Goal: Transaction & Acquisition: Subscribe to service/newsletter

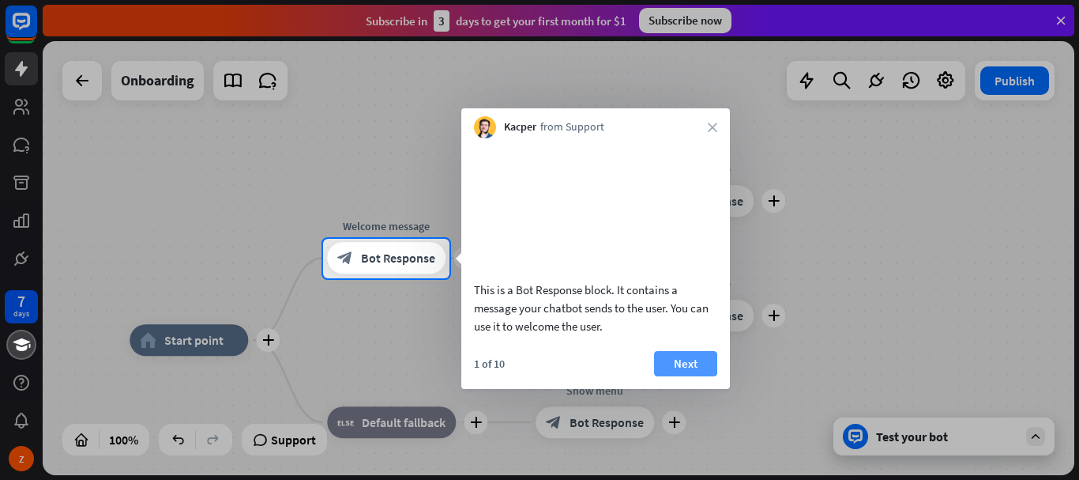
click at [682, 376] on button "Next" at bounding box center [685, 363] width 63 height 25
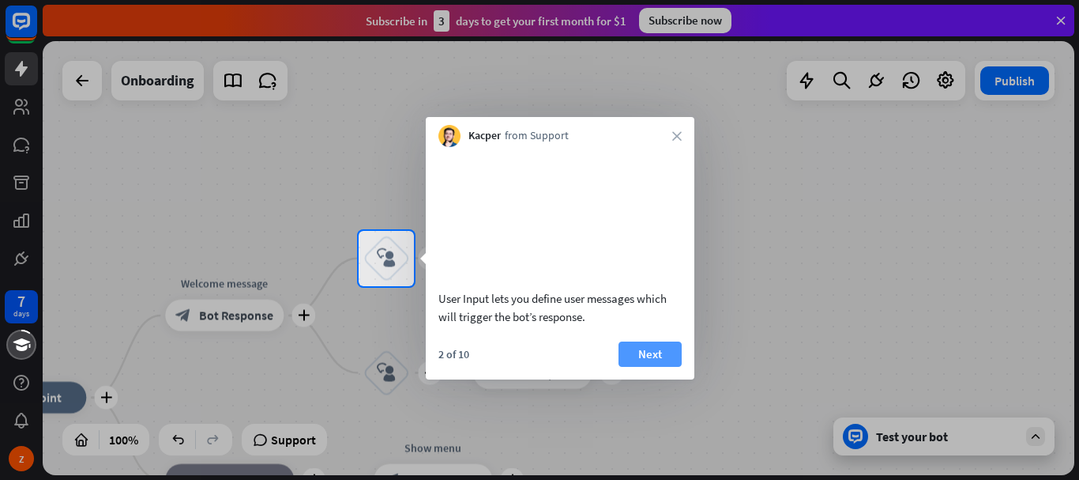
click at [661, 367] on button "Next" at bounding box center [650, 353] width 63 height 25
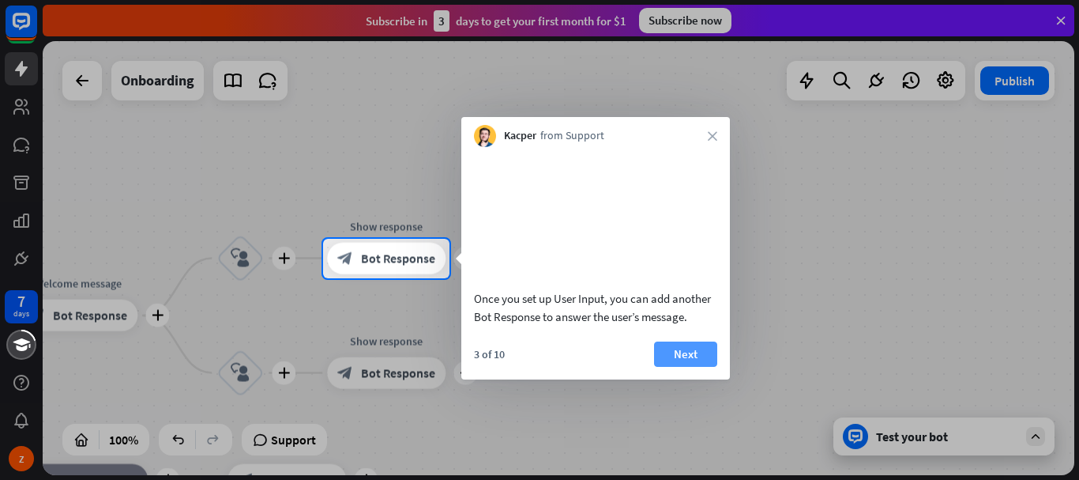
click at [701, 367] on button "Next" at bounding box center [685, 353] width 63 height 25
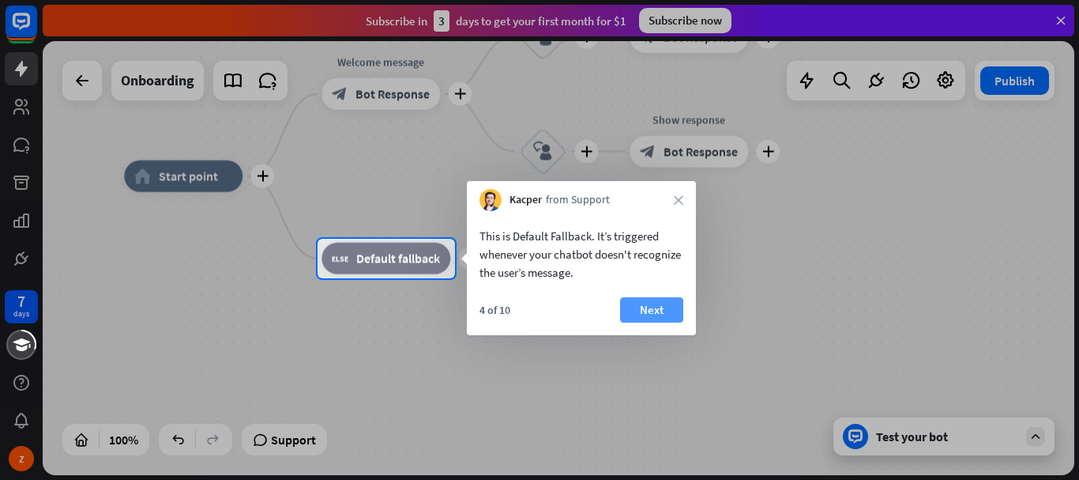
click at [653, 310] on button "Next" at bounding box center [651, 309] width 63 height 25
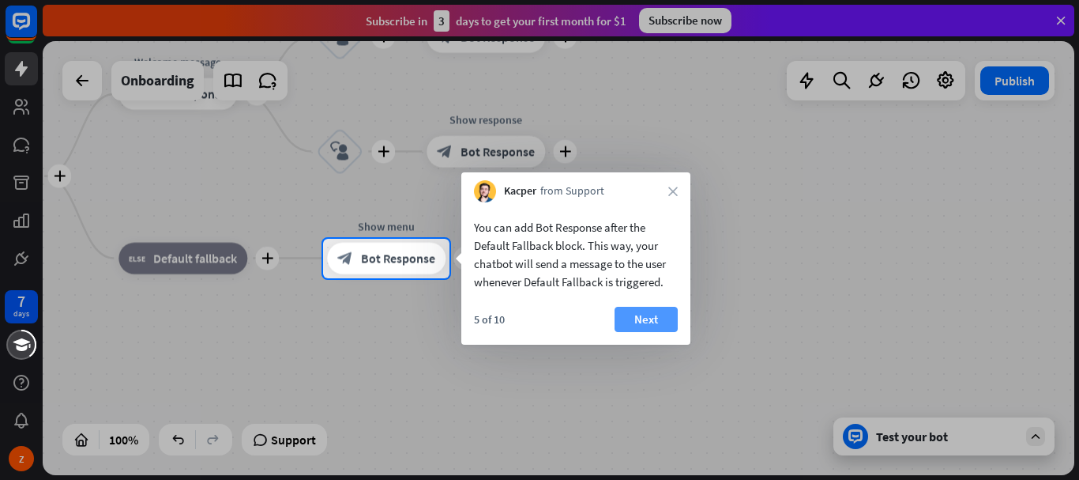
click at [654, 318] on button "Next" at bounding box center [646, 319] width 63 height 25
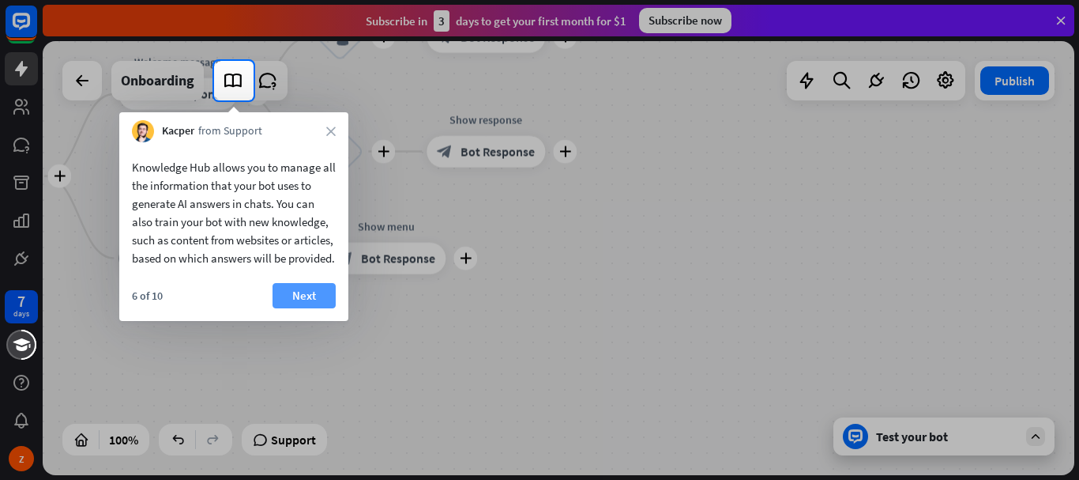
click at [316, 308] on button "Next" at bounding box center [304, 295] width 63 height 25
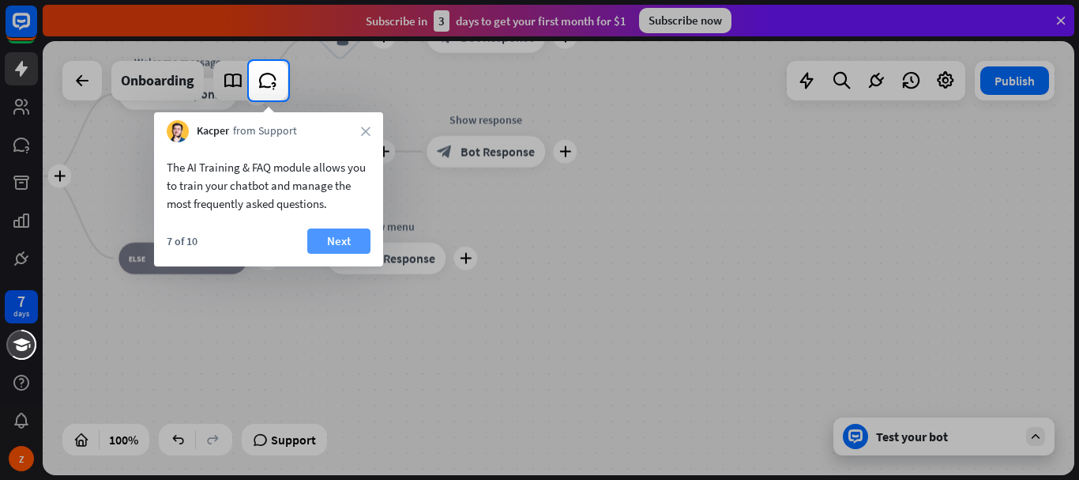
click at [338, 238] on button "Next" at bounding box center [338, 240] width 63 height 25
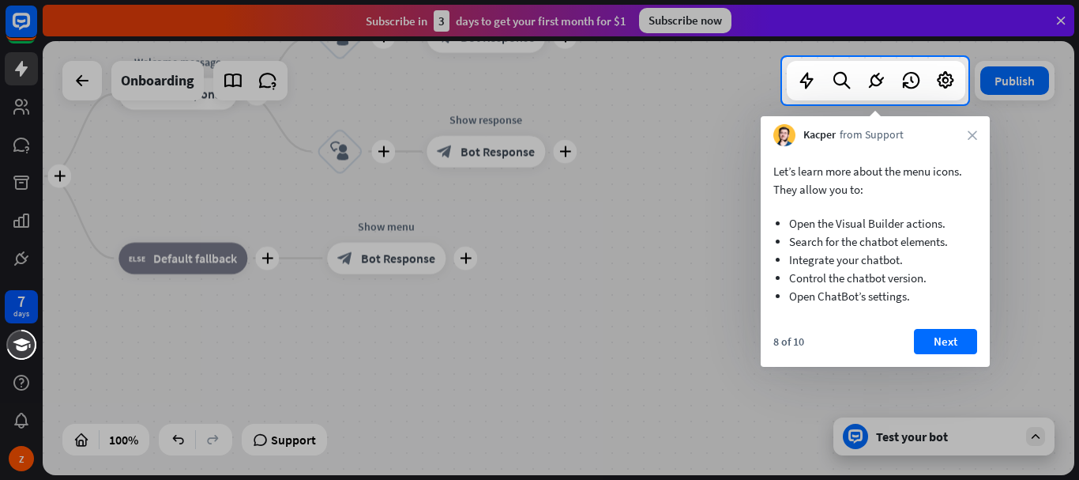
click at [934, 345] on button "Next" at bounding box center [945, 341] width 63 height 25
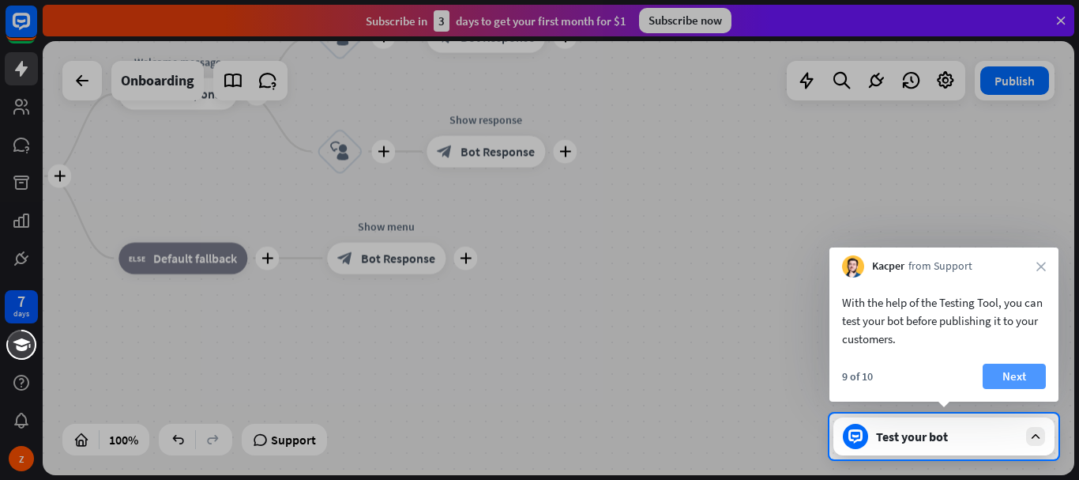
click at [1020, 377] on button "Next" at bounding box center [1014, 375] width 63 height 25
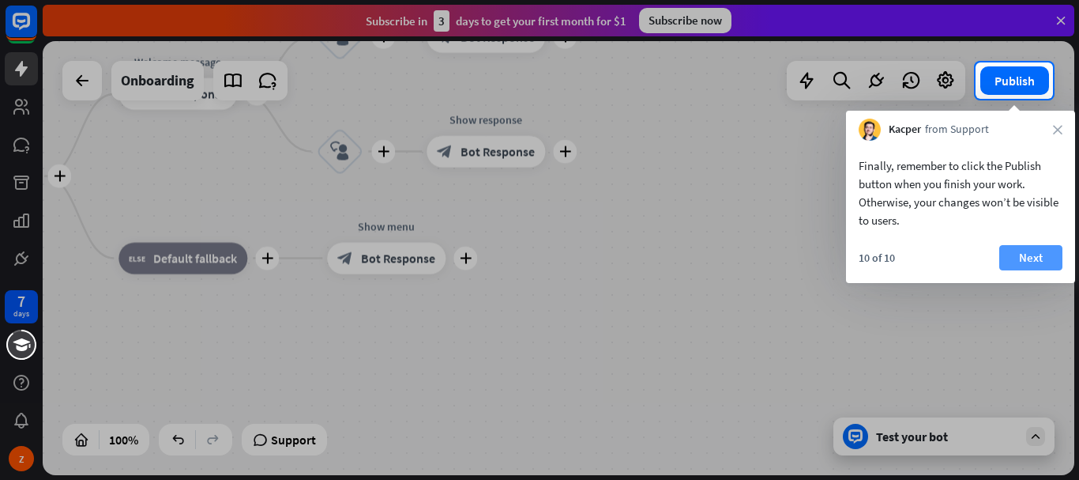
click at [1026, 254] on button "Next" at bounding box center [1031, 257] width 63 height 25
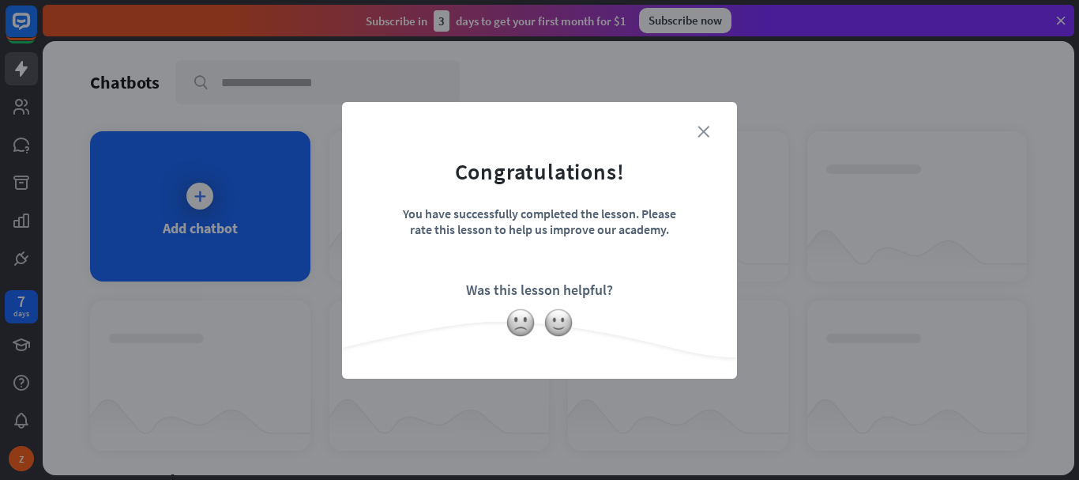
click at [698, 129] on icon "close" at bounding box center [704, 132] width 12 height 12
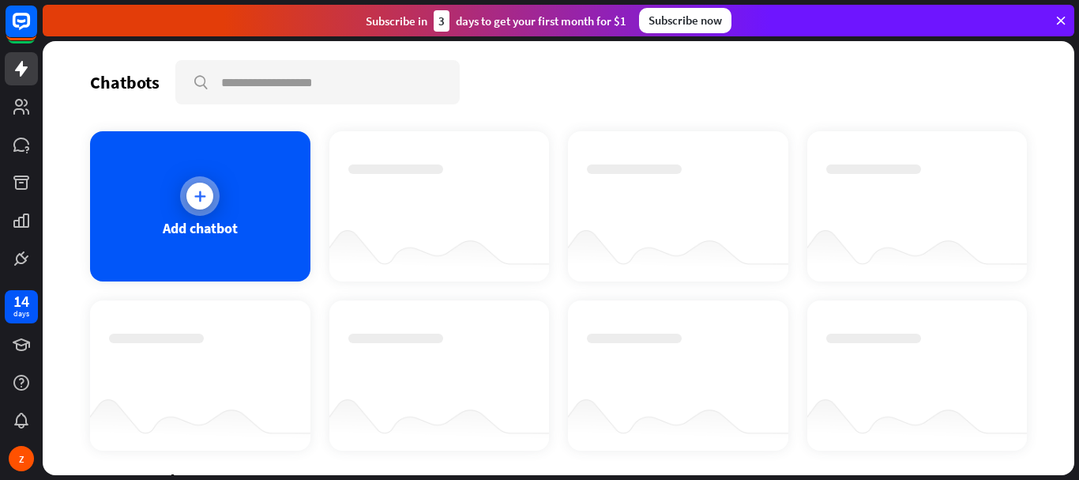
click at [215, 215] on div "Add chatbot" at bounding box center [200, 206] width 220 height 150
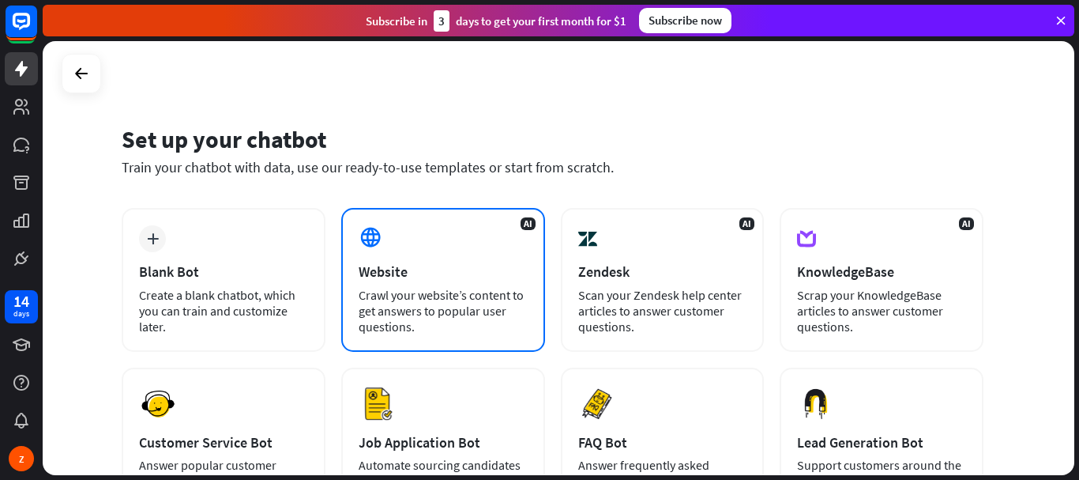
click at [418, 288] on div "Crawl your website’s content to get answers to popular user questions." at bounding box center [443, 310] width 169 height 47
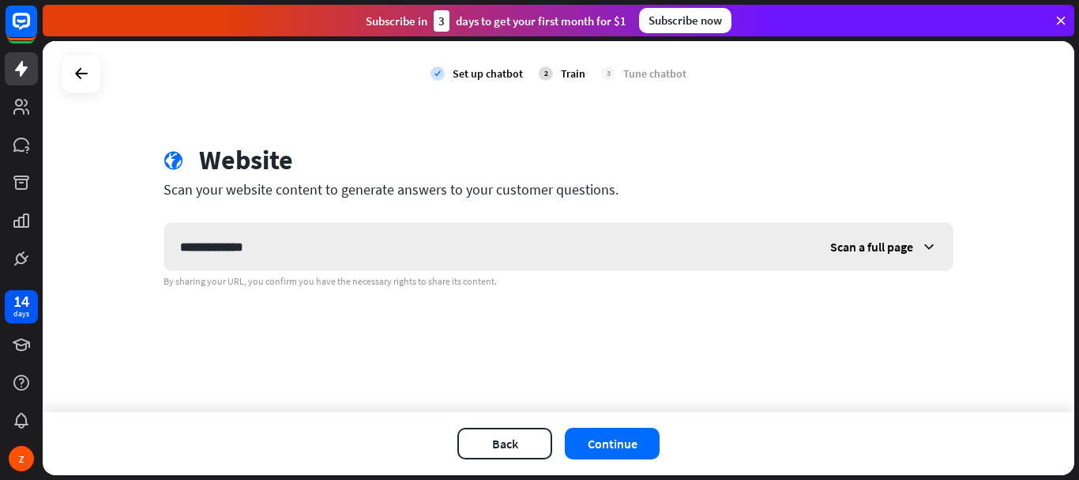
type input "**********"
click at [913, 250] on span "Scan a full page" at bounding box center [871, 247] width 83 height 16
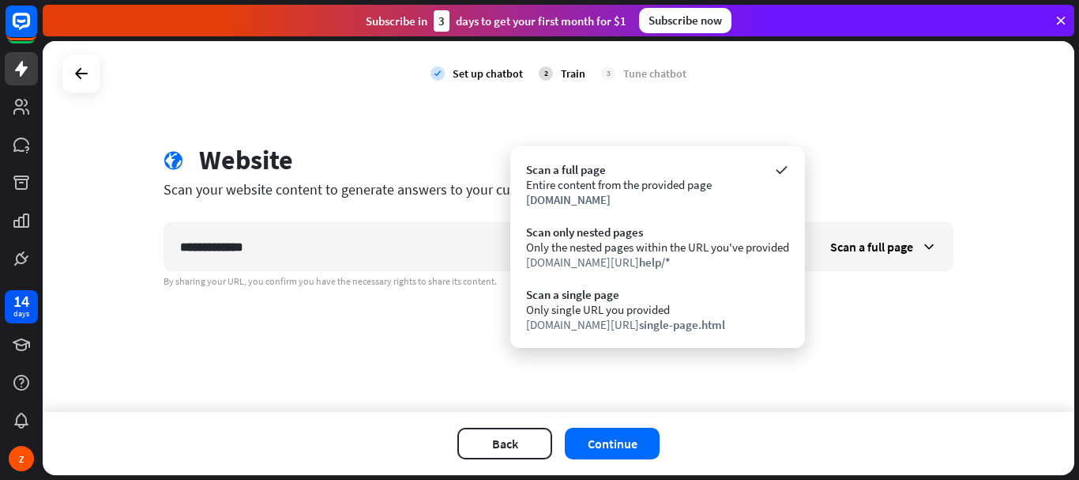
click at [905, 371] on div "**********" at bounding box center [559, 226] width 1032 height 371
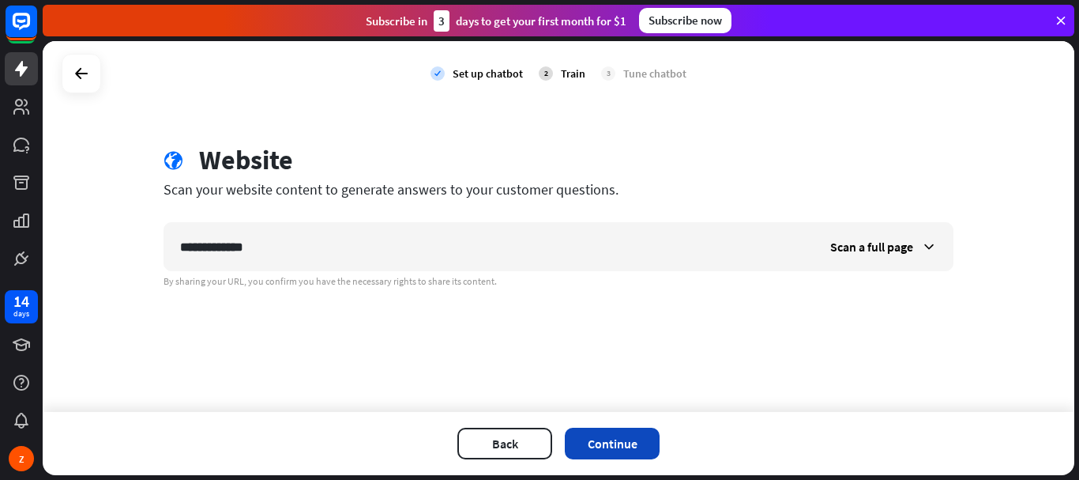
click at [619, 440] on button "Continue" at bounding box center [612, 443] width 95 height 32
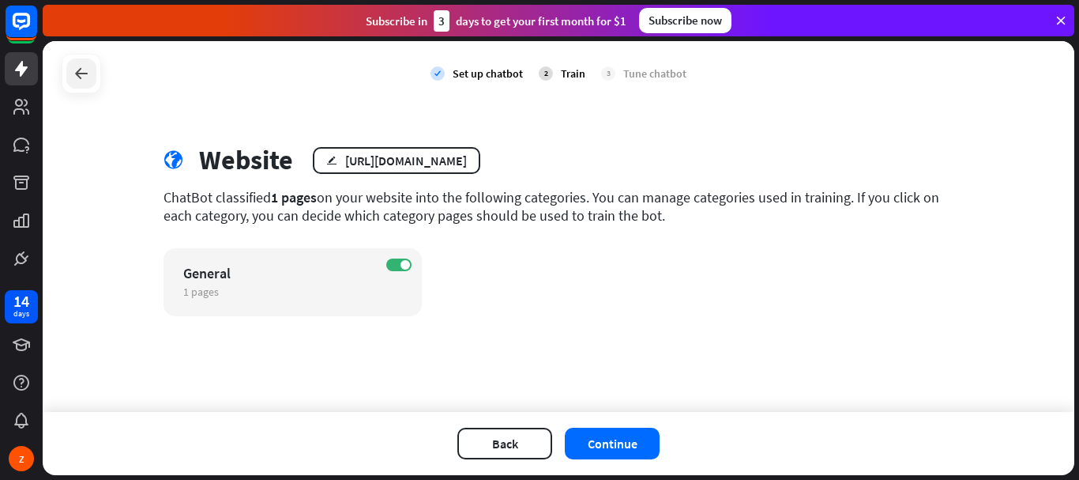
click at [88, 76] on icon at bounding box center [81, 73] width 19 height 19
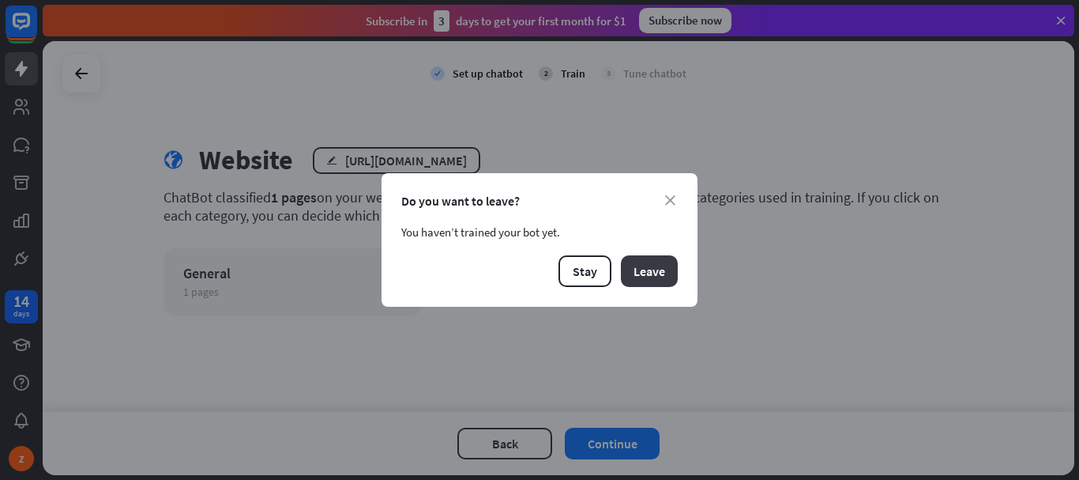
click at [640, 275] on button "Leave" at bounding box center [649, 271] width 57 height 32
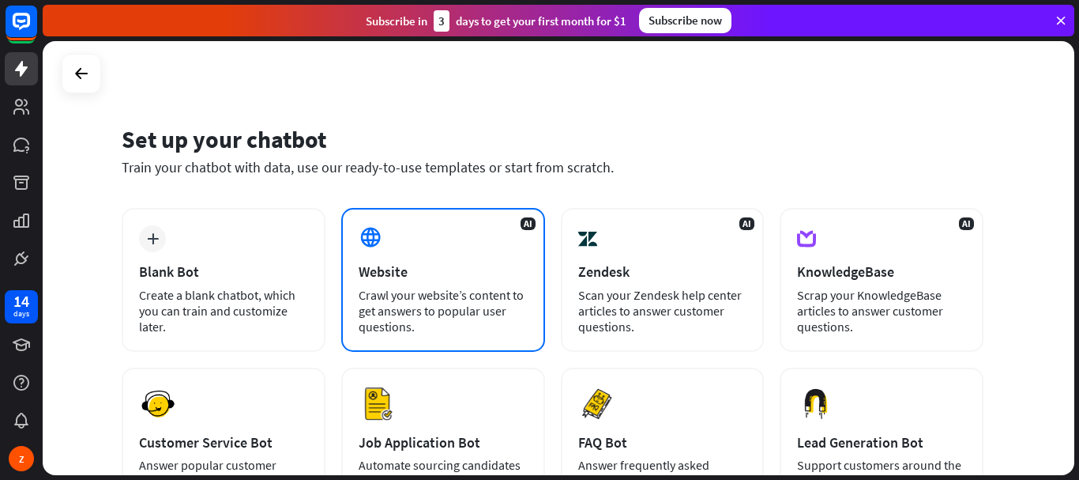
click at [433, 275] on div "Website" at bounding box center [443, 271] width 169 height 18
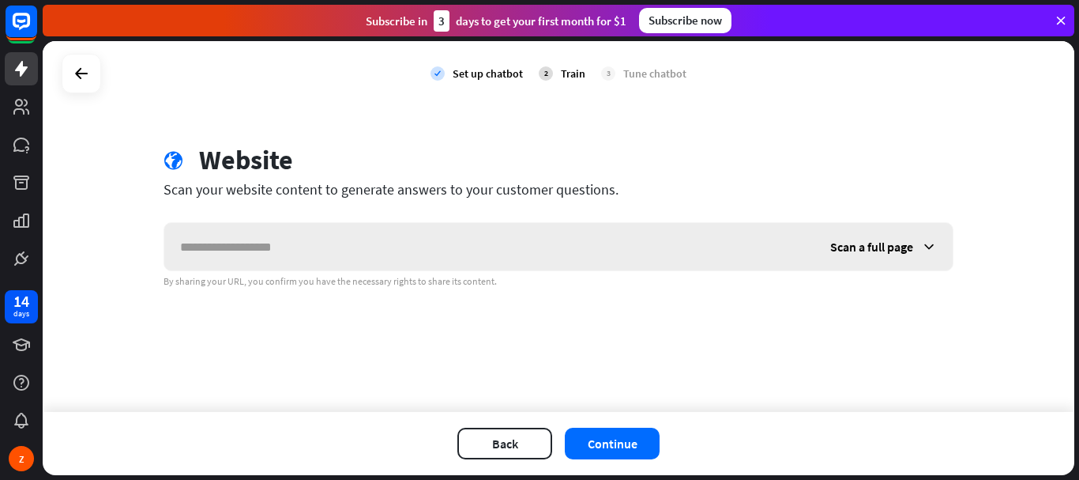
click at [917, 246] on div "Scan a full page" at bounding box center [884, 246] width 138 height 47
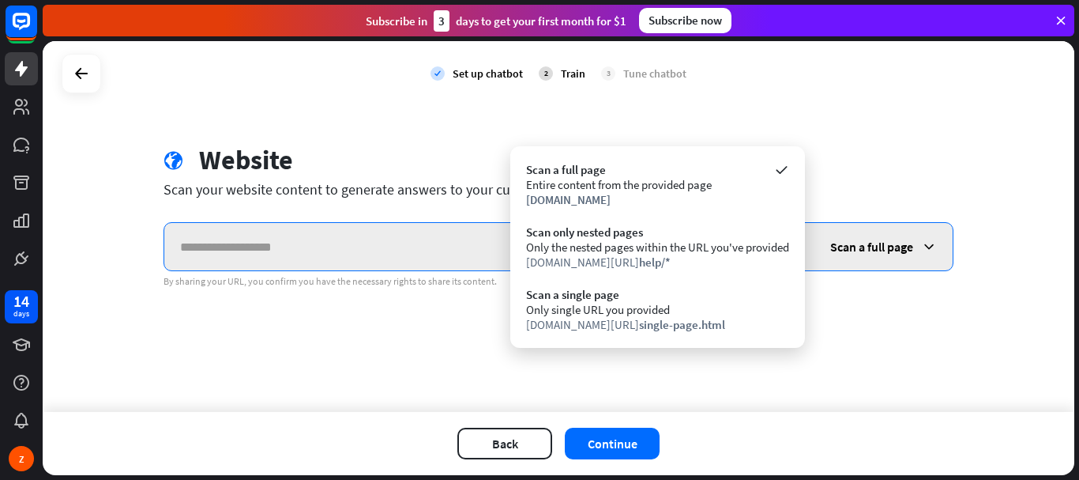
click at [299, 255] on input "text" at bounding box center [489, 246] width 650 height 47
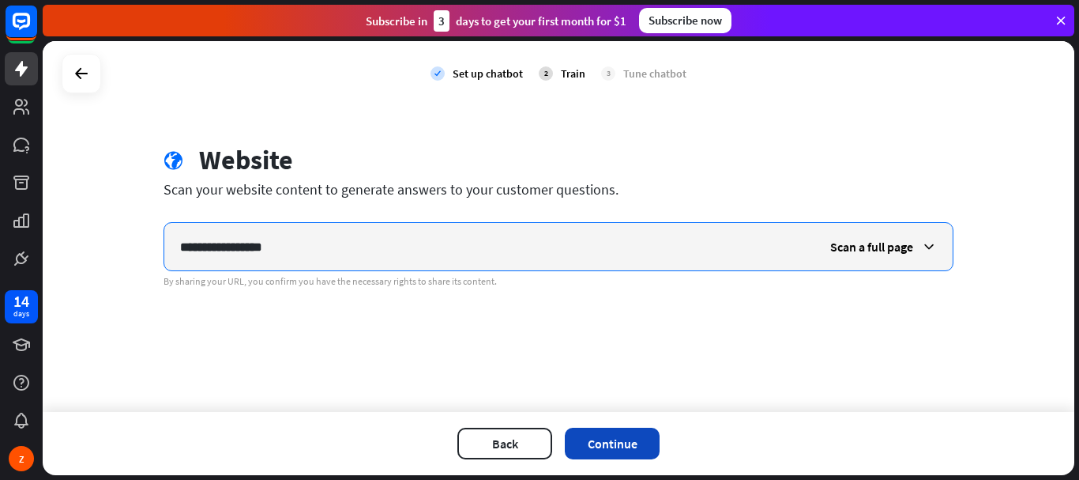
type input "**********"
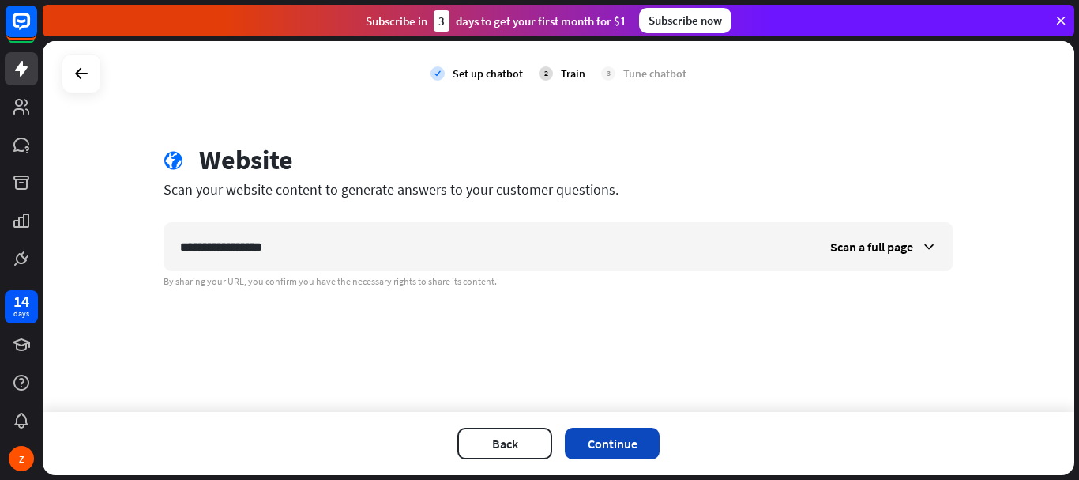
click at [593, 439] on button "Continue" at bounding box center [612, 443] width 95 height 32
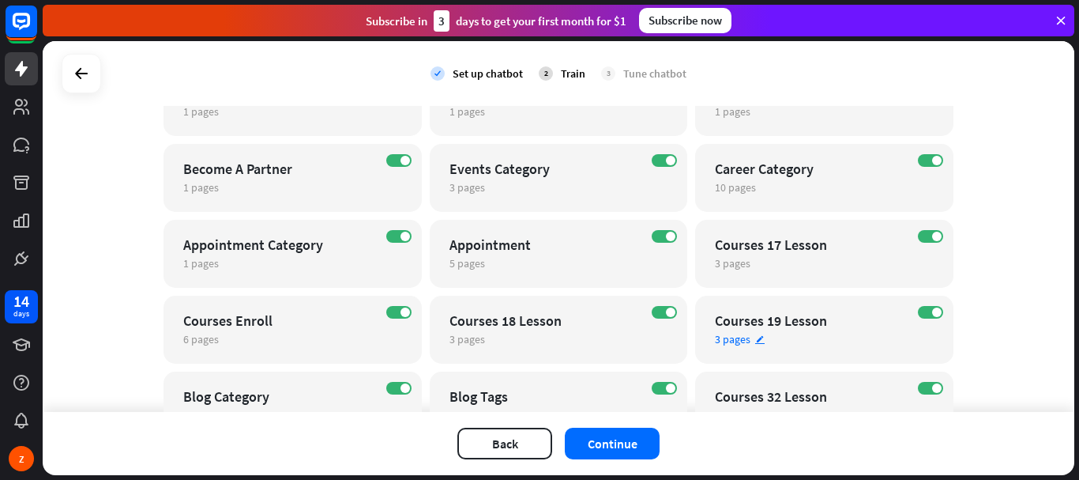
scroll to position [865, 0]
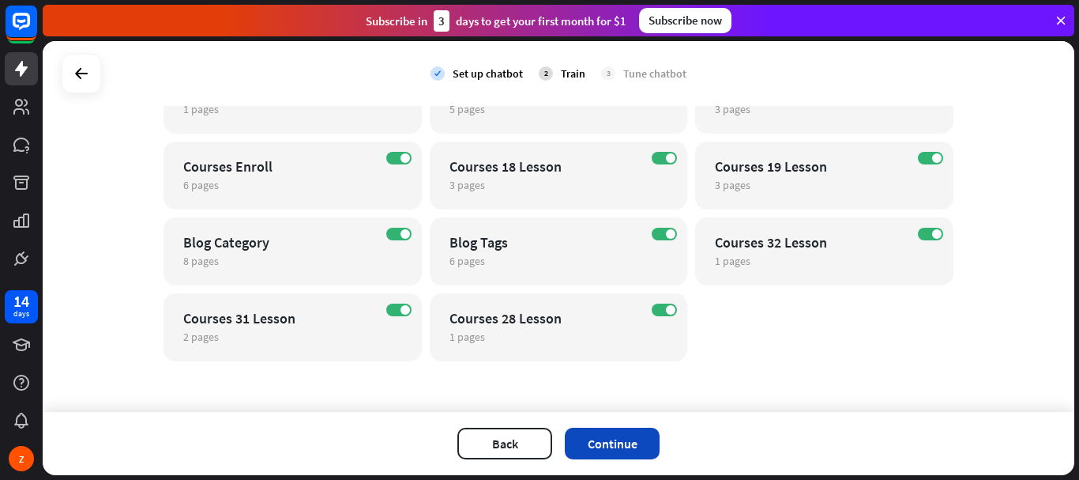
click at [623, 446] on button "Continue" at bounding box center [612, 443] width 95 height 32
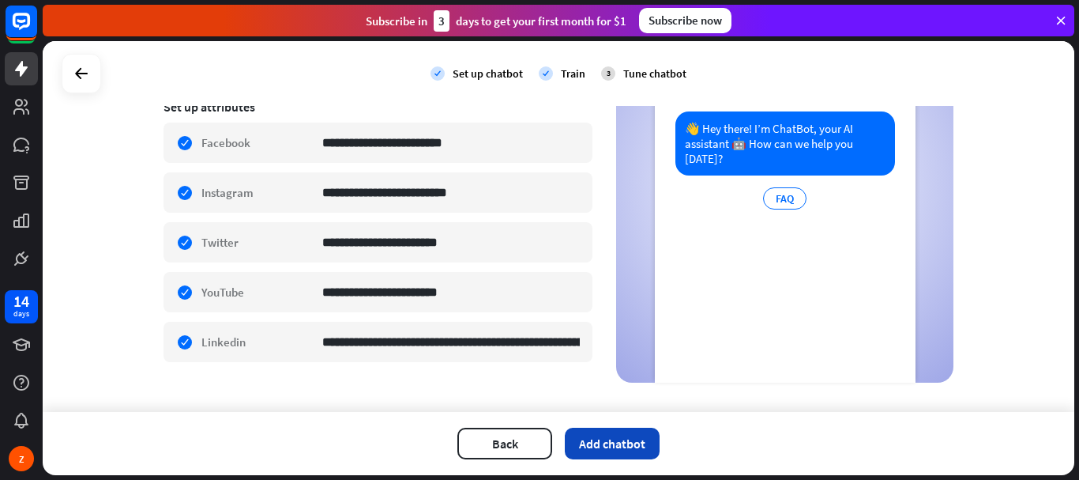
scroll to position [292, 0]
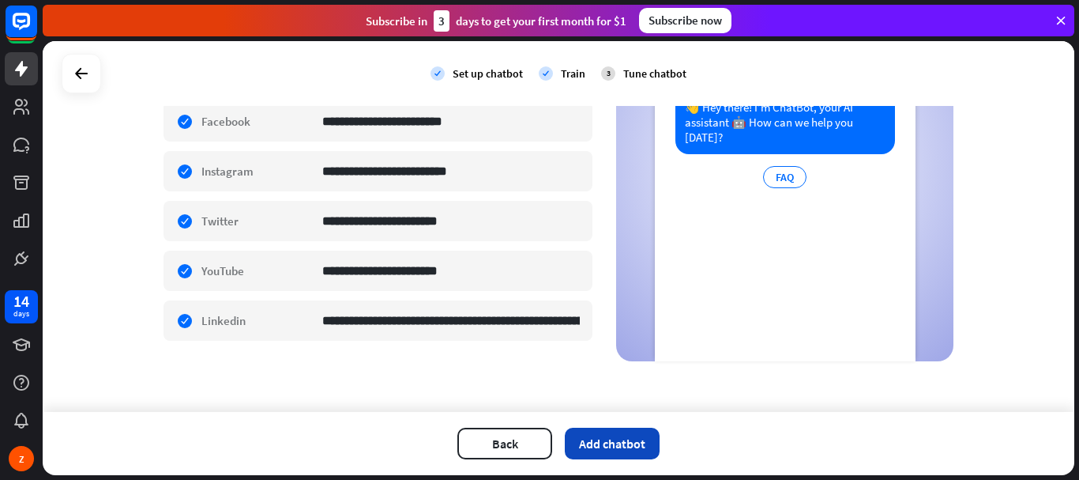
click at [631, 446] on button "Add chatbot" at bounding box center [612, 443] width 95 height 32
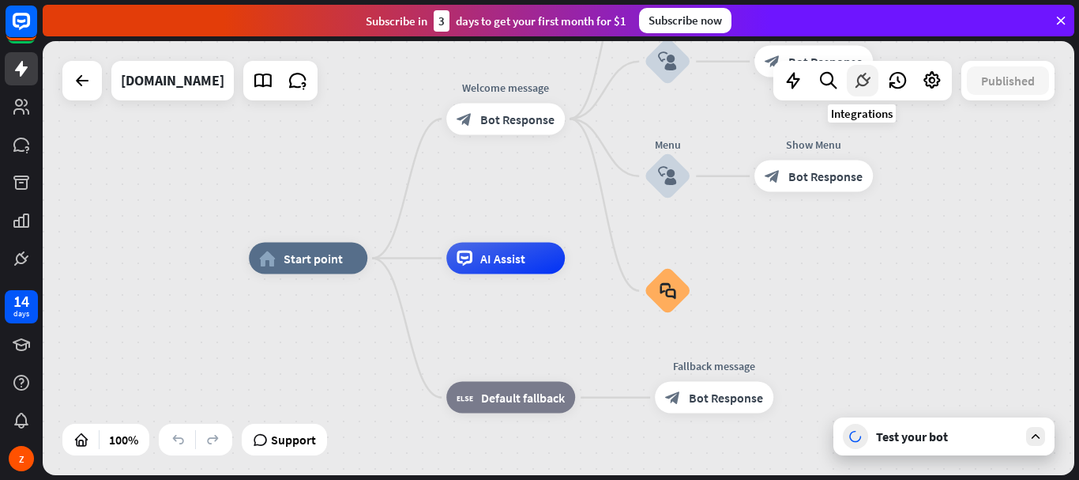
click at [861, 80] on icon at bounding box center [863, 80] width 21 height 21
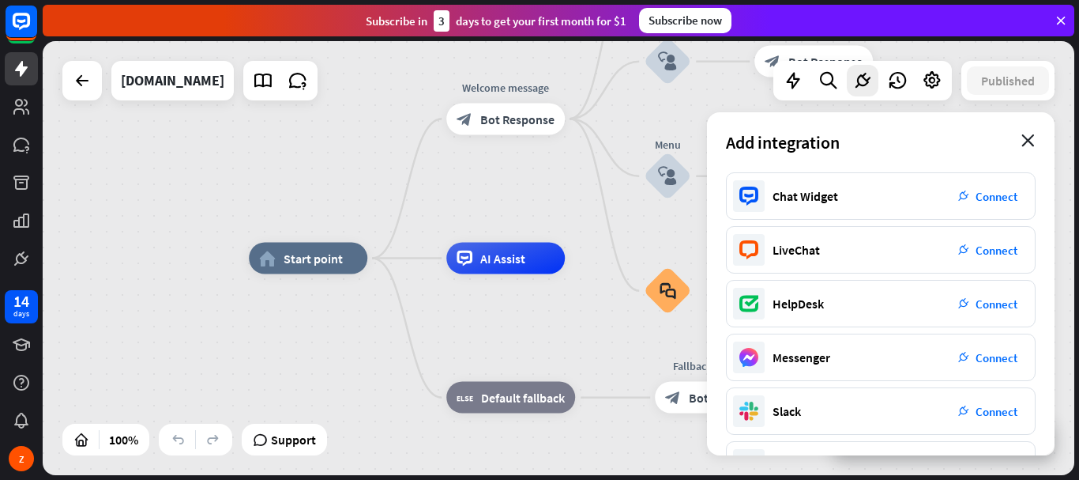
click at [1034, 145] on icon "close" at bounding box center [1028, 140] width 13 height 13
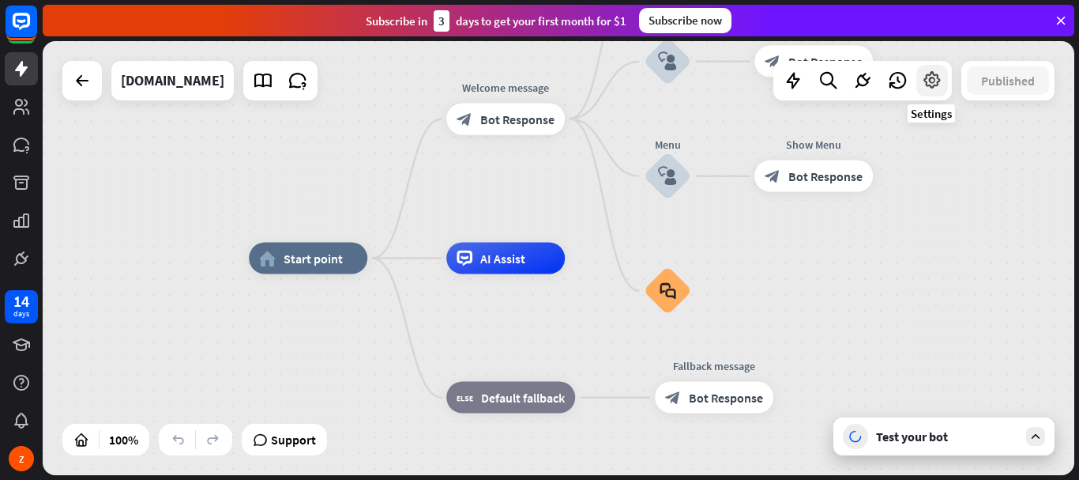
click at [933, 91] on div at bounding box center [933, 81] width 32 height 32
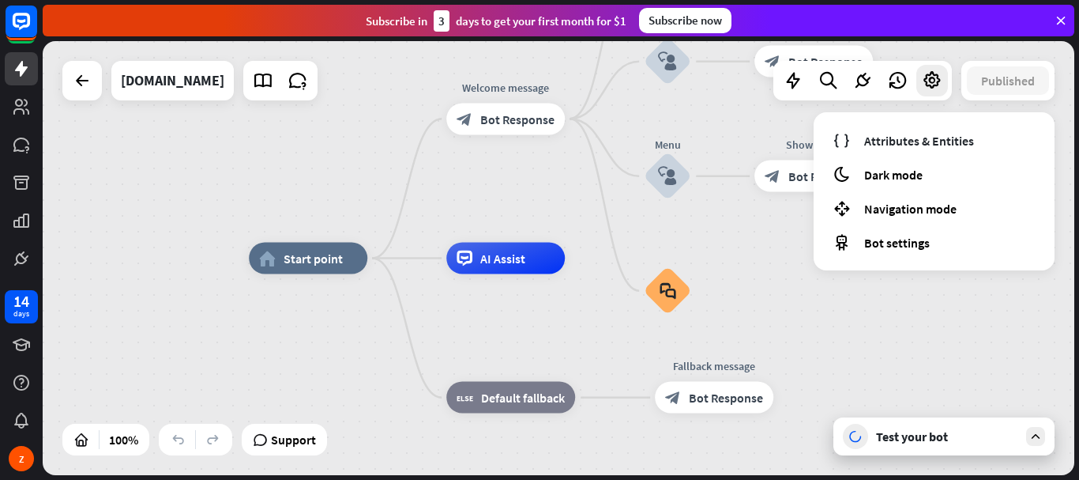
click at [1018, 318] on div "home_2 Start point Welcome message block_bot_response Bot Response Back to Menu…" at bounding box center [765, 475] width 1032 height 434
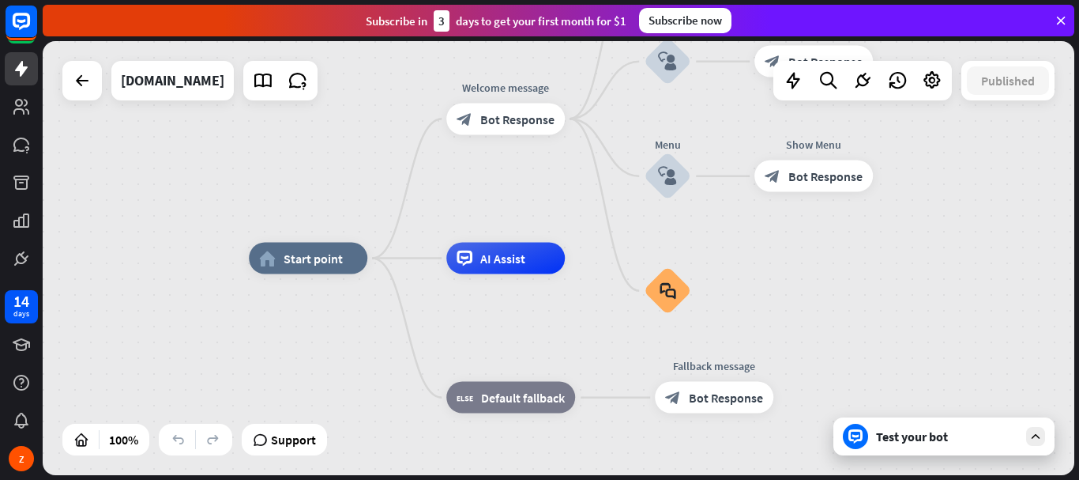
click at [1032, 439] on icon at bounding box center [1036, 436] width 14 height 14
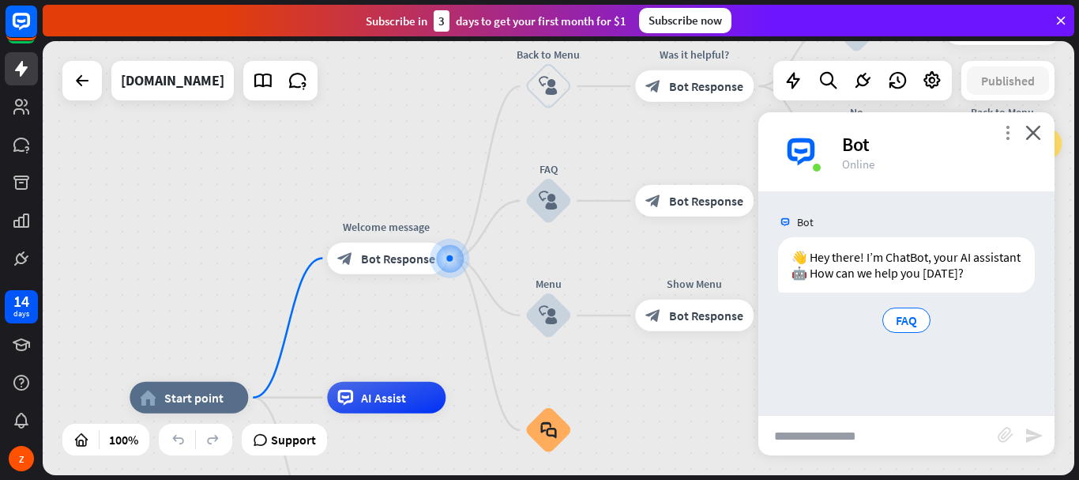
click at [1011, 134] on icon "more_vert" at bounding box center [1007, 132] width 15 height 15
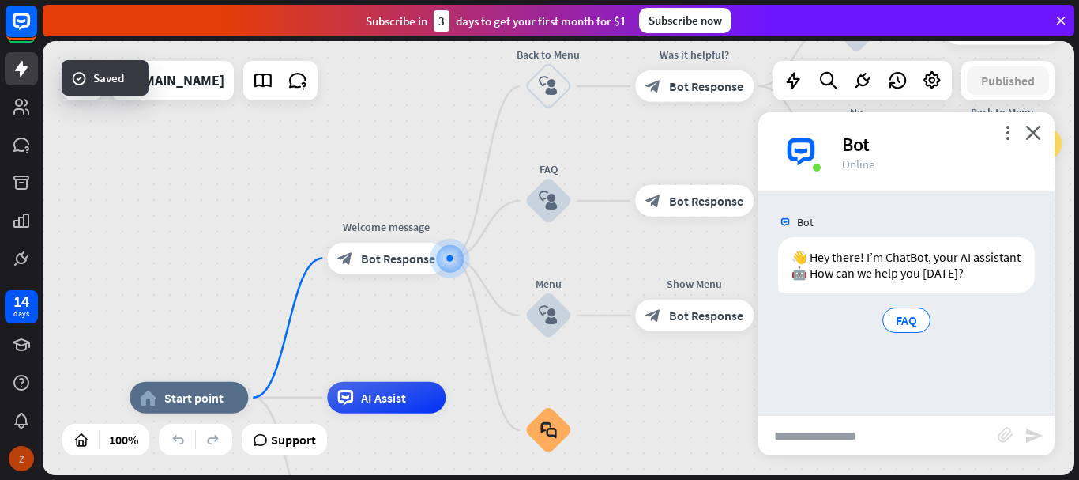
click at [29, 464] on div "Z" at bounding box center [21, 458] width 25 height 25
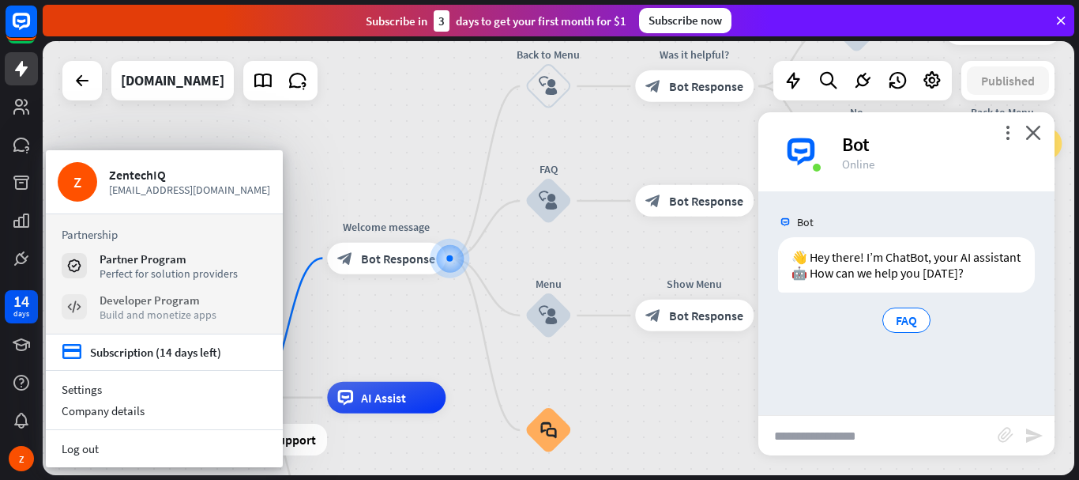
click at [154, 310] on div "Build and monetize apps" at bounding box center [158, 314] width 117 height 14
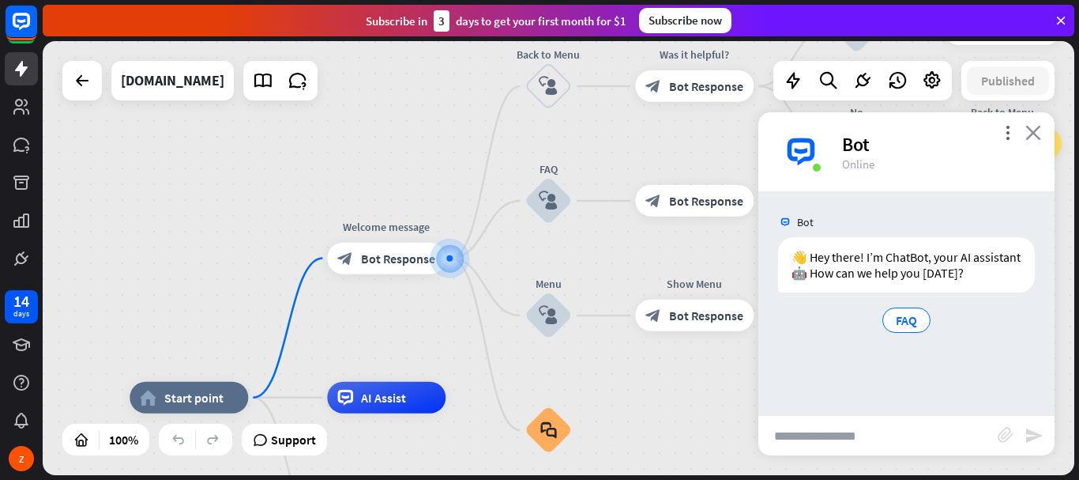
click at [1032, 136] on icon "close" at bounding box center [1034, 132] width 16 height 15
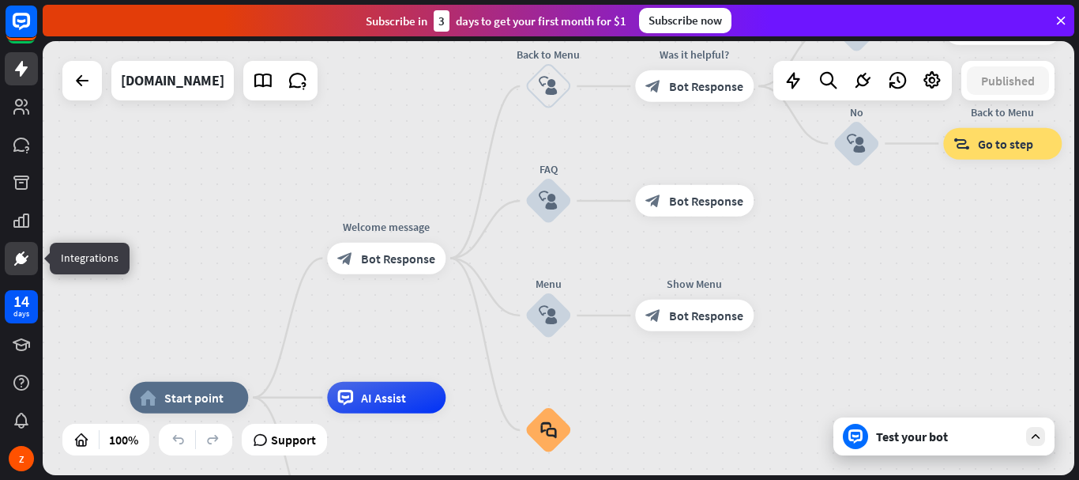
click at [24, 254] on icon at bounding box center [21, 258] width 19 height 19
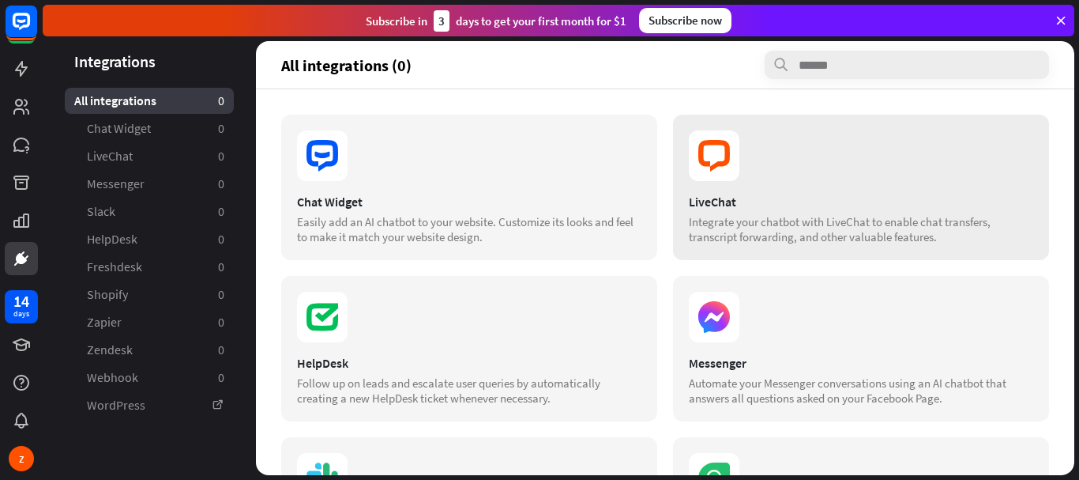
click at [708, 197] on div "LiveChat" at bounding box center [861, 202] width 345 height 16
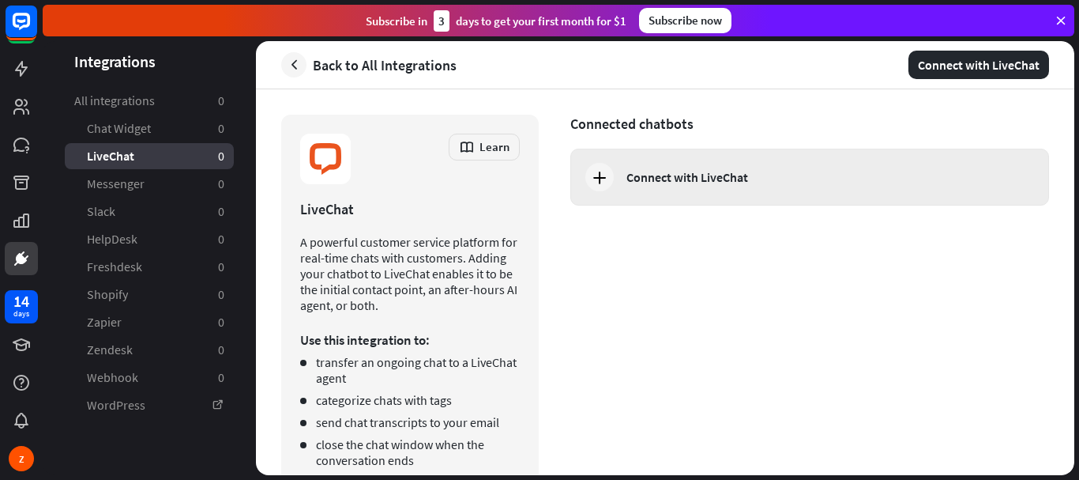
click at [610, 182] on div at bounding box center [600, 177] width 28 height 28
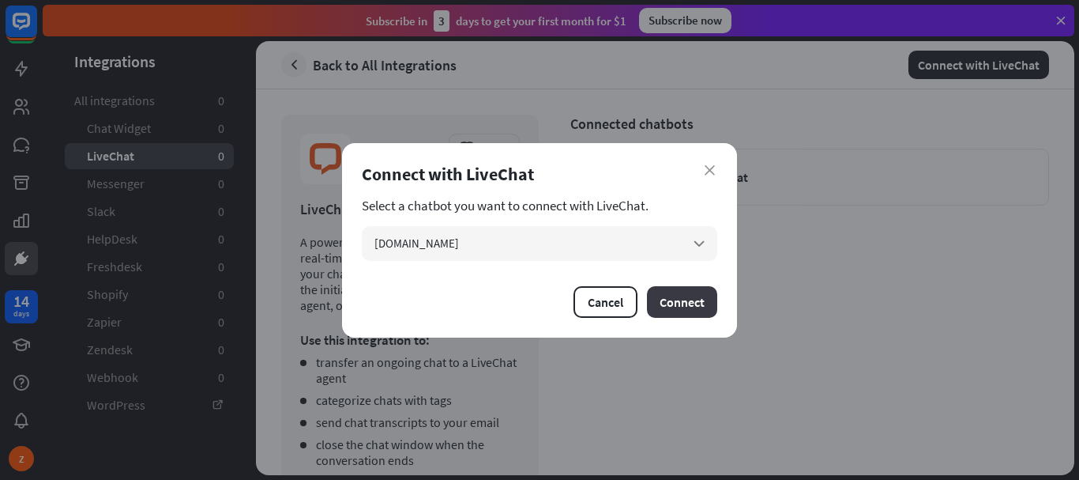
click at [680, 299] on button "Connect" at bounding box center [682, 302] width 70 height 32
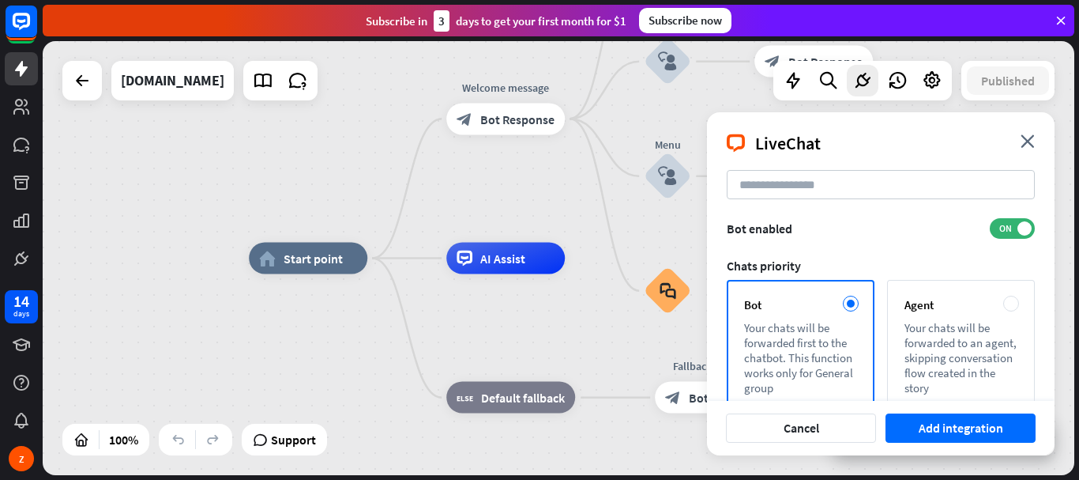
scroll to position [179, 0]
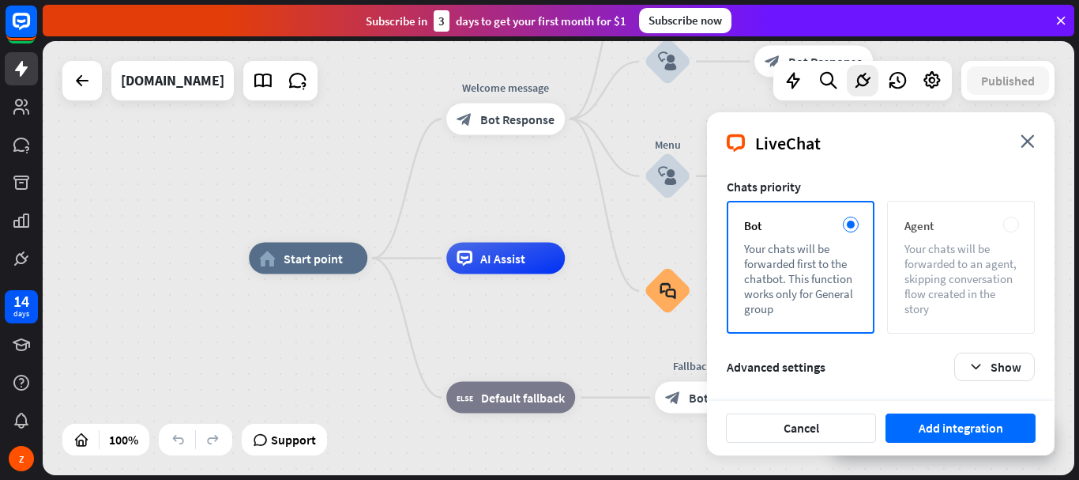
click at [991, 228] on div "Agent" at bounding box center [961, 225] width 113 height 15
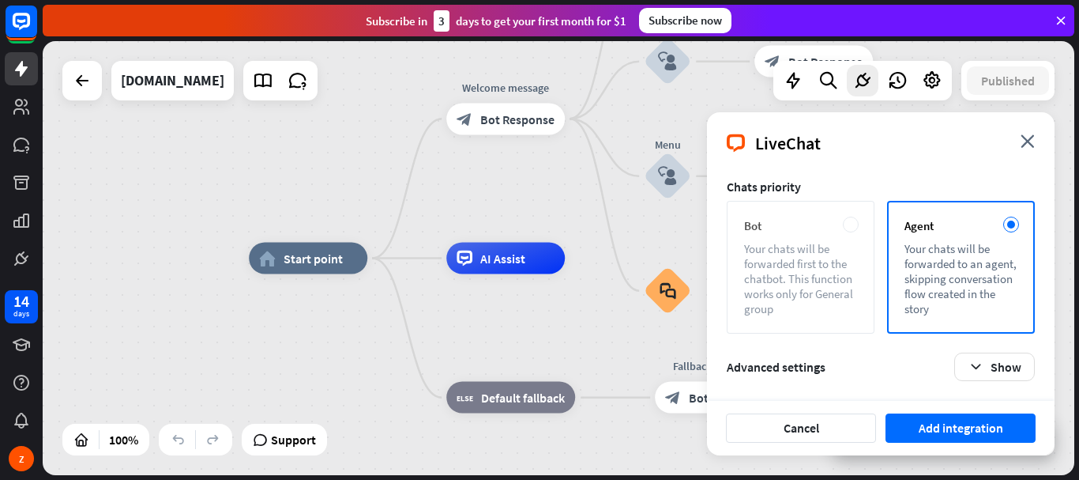
click at [795, 277] on div "Your chats will be forwarded first to the chatbot. This function works only for…" at bounding box center [800, 278] width 113 height 75
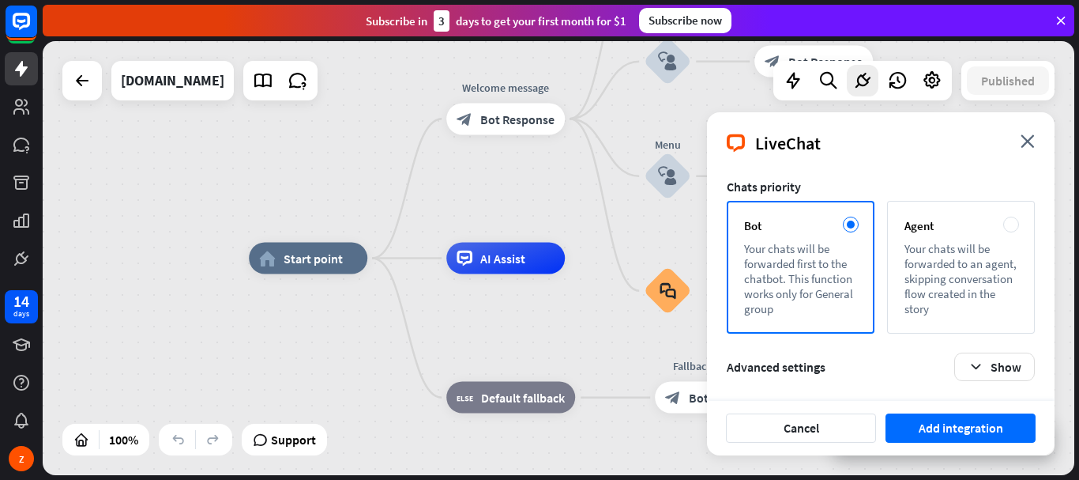
scroll to position [21, 0]
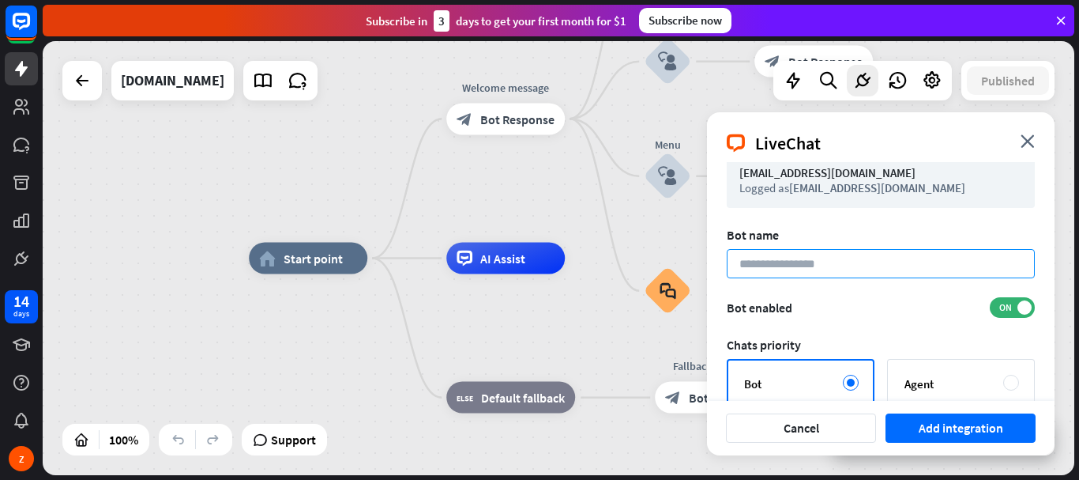
click at [797, 263] on input at bounding box center [881, 263] width 308 height 29
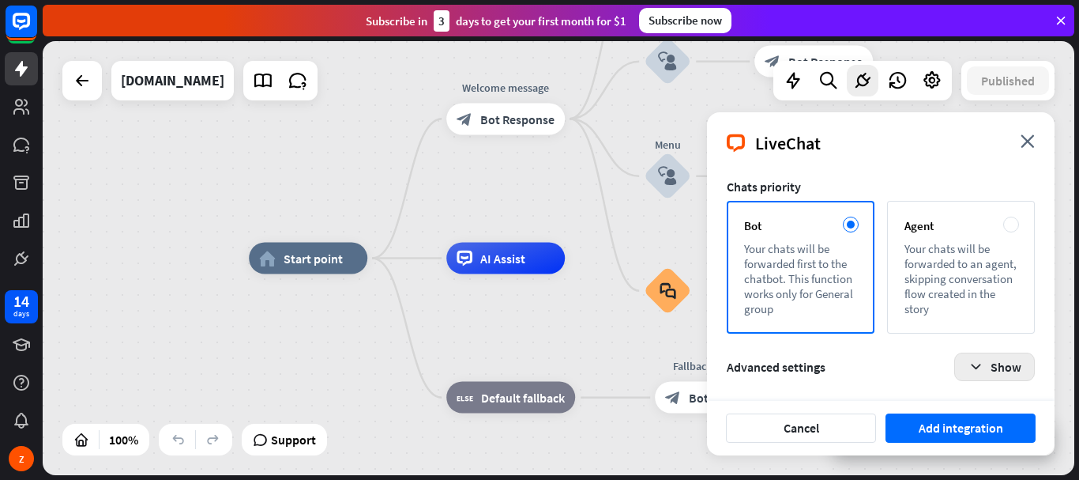
type input "*******"
click at [969, 369] on icon "button" at bounding box center [976, 367] width 17 height 17
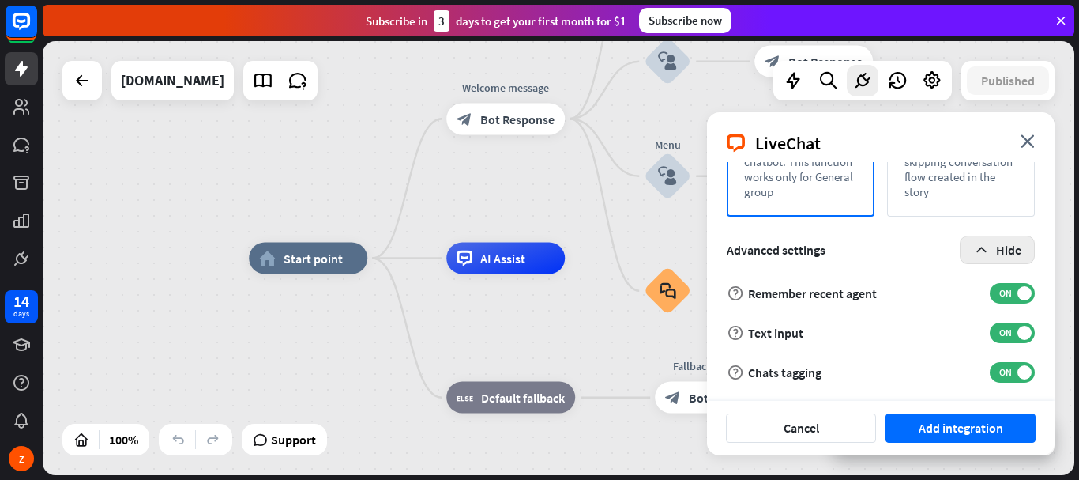
scroll to position [298, 0]
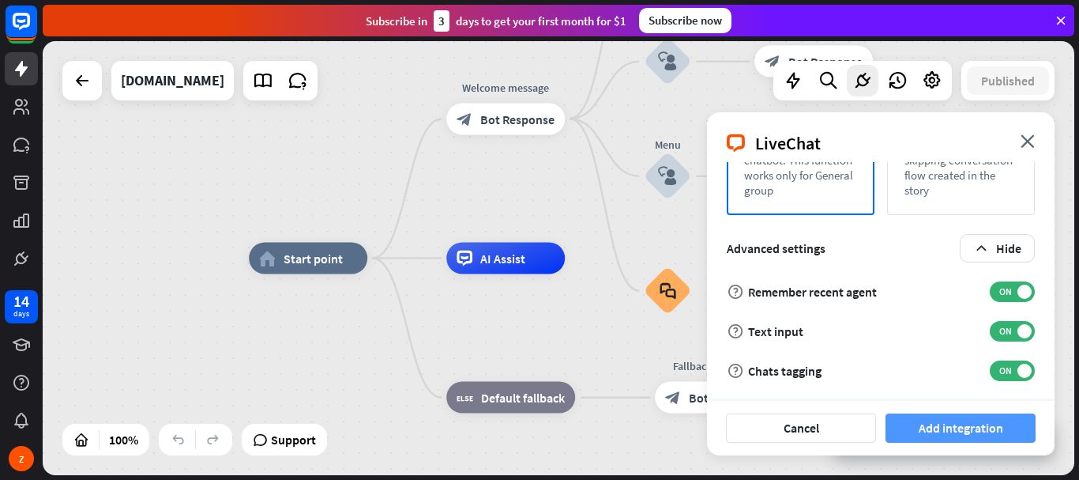
click at [936, 418] on button "Add integration" at bounding box center [961, 427] width 150 height 29
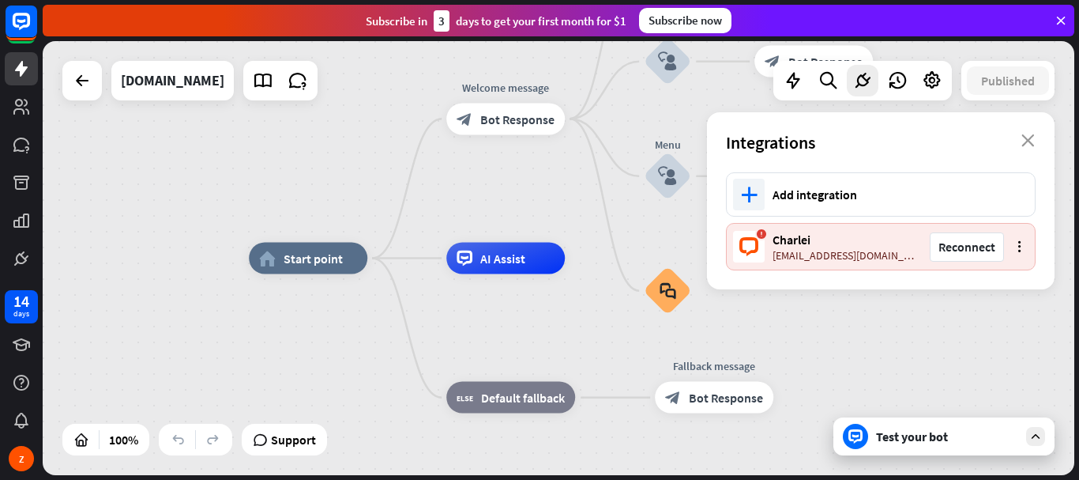
click at [1021, 248] on icon "more_vert" at bounding box center [1020, 246] width 12 height 12
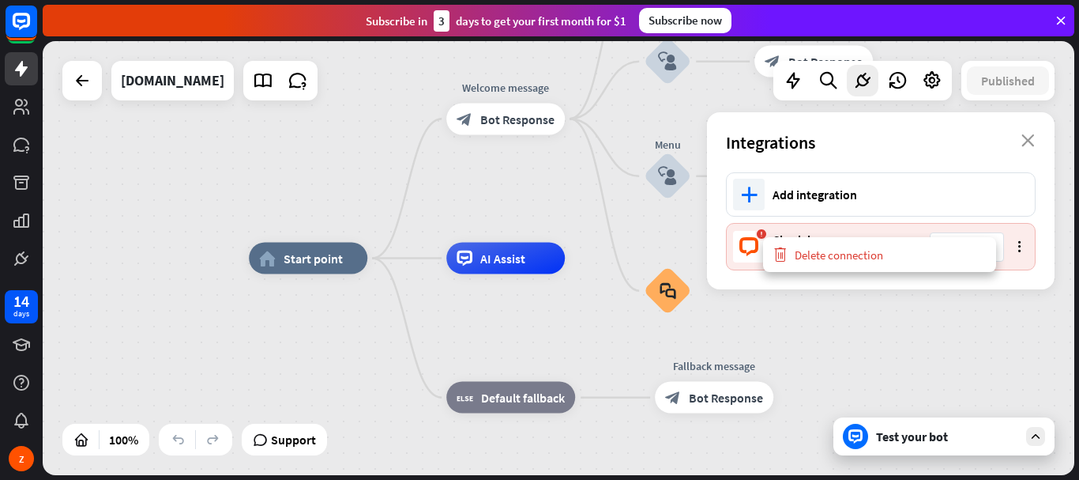
click at [905, 339] on div "home_2 Start point Welcome message block_bot_response Bot Response Back to Menu…" at bounding box center [765, 475] width 1032 height 434
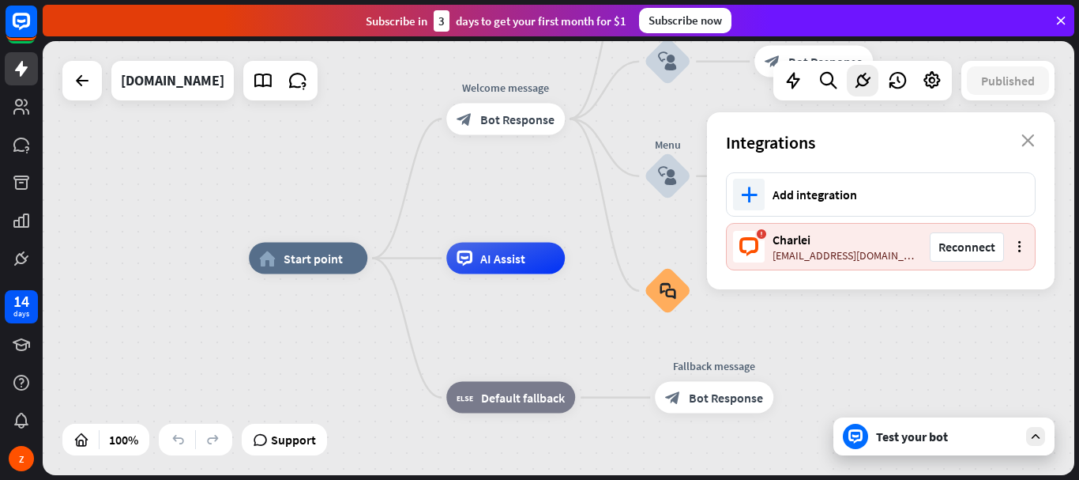
click at [1035, 434] on icon at bounding box center [1036, 436] width 14 height 14
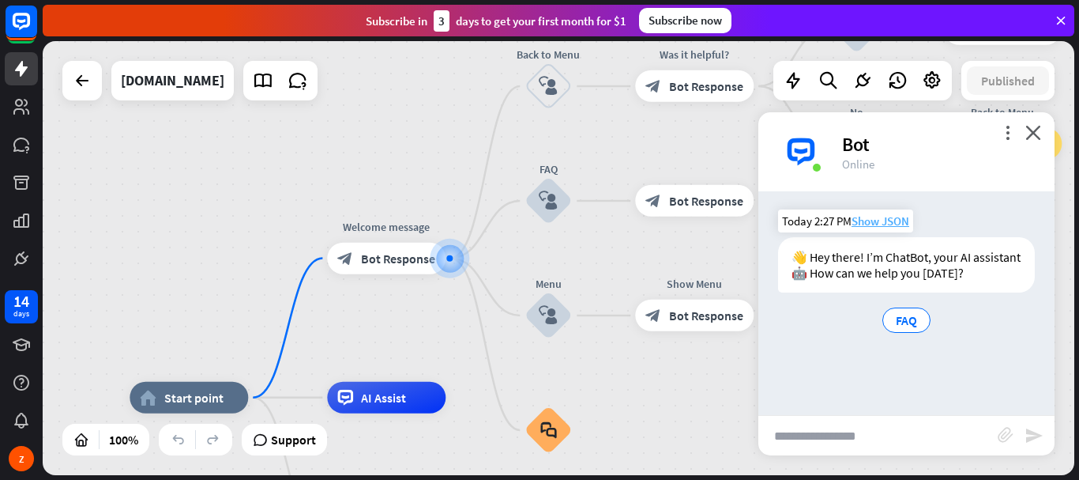
click at [875, 224] on span "Show JSON" at bounding box center [881, 220] width 58 height 15
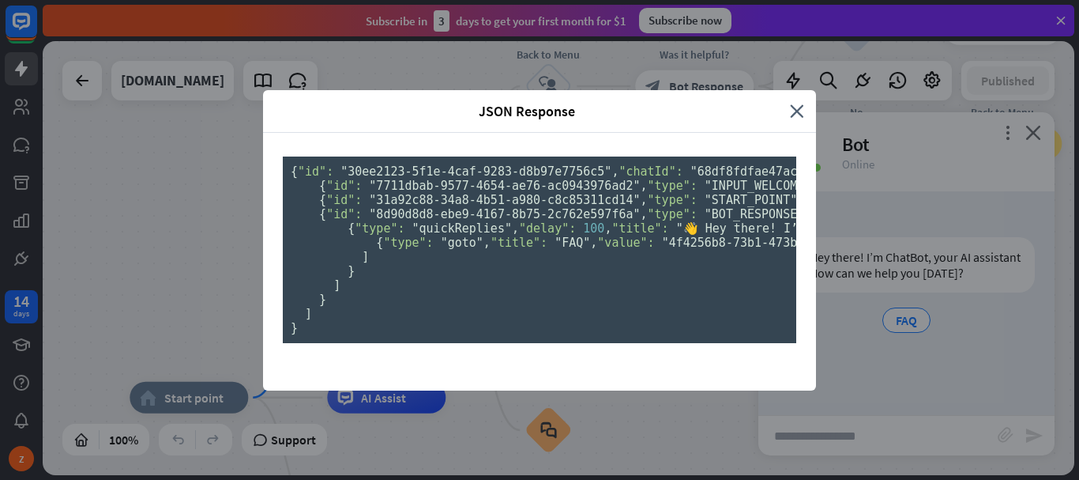
click at [596, 287] on pre "{ "id": "30ee2123-5f1e-4caf-9283-d8b97e7756c5" , "chatId": "68df8fdfae47ac00078…" at bounding box center [540, 249] width 514 height 186
click at [796, 102] on icon "close" at bounding box center [797, 111] width 14 height 18
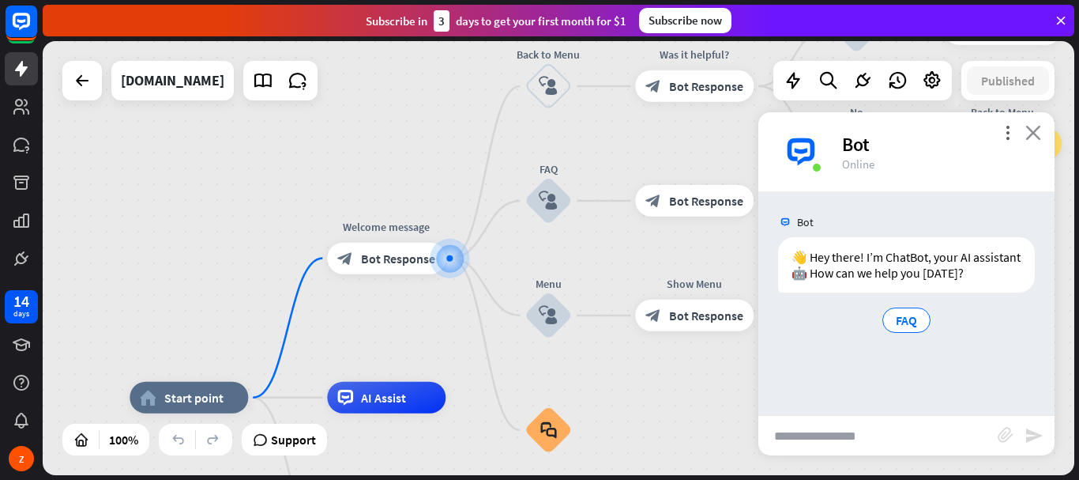
click at [1034, 130] on icon "close" at bounding box center [1034, 132] width 16 height 15
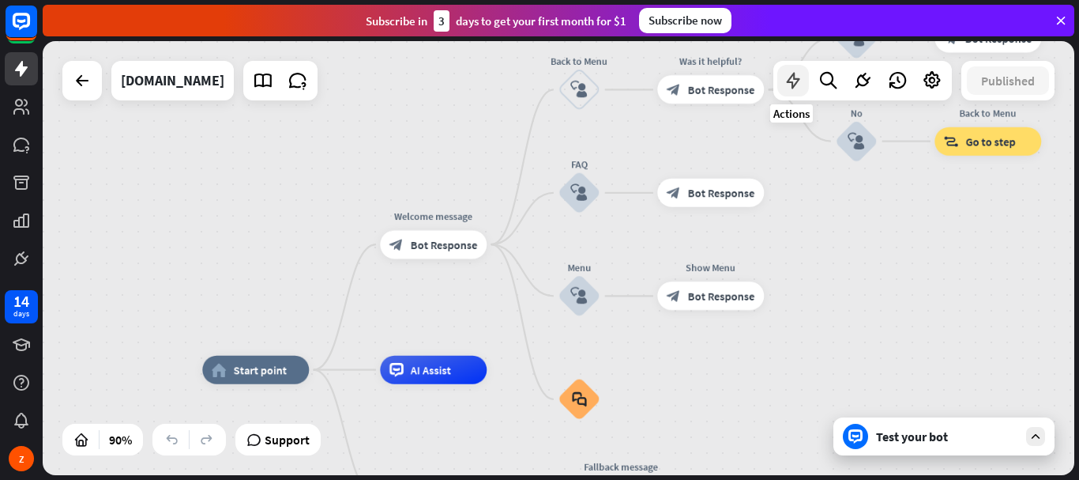
click at [795, 85] on icon at bounding box center [793, 80] width 21 height 21
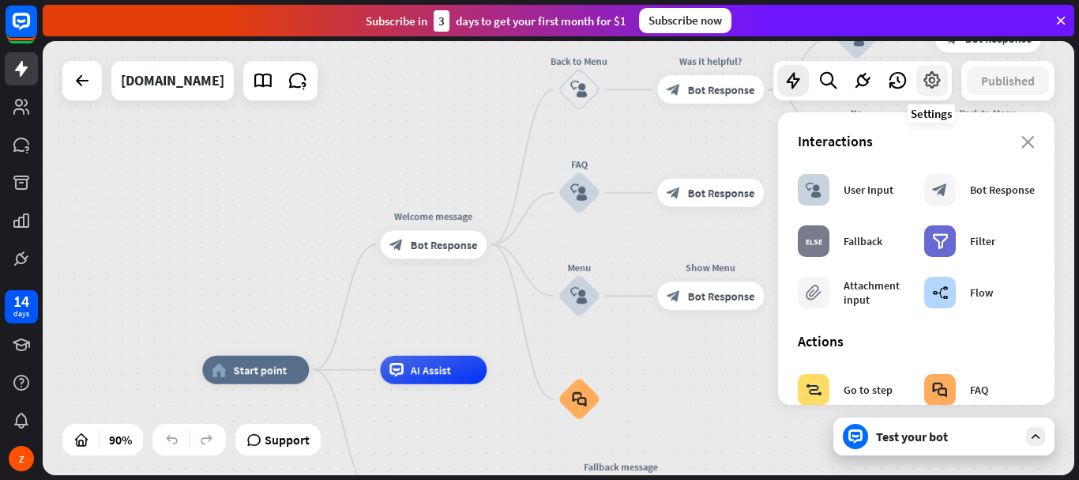
click at [937, 91] on div at bounding box center [933, 81] width 32 height 32
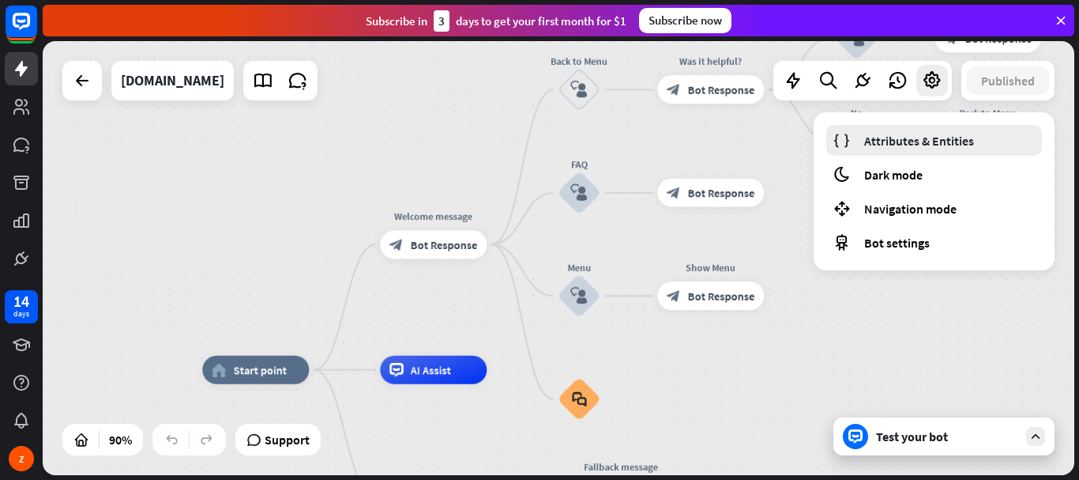
click at [908, 141] on span "Attributes & Entities" at bounding box center [919, 141] width 110 height 16
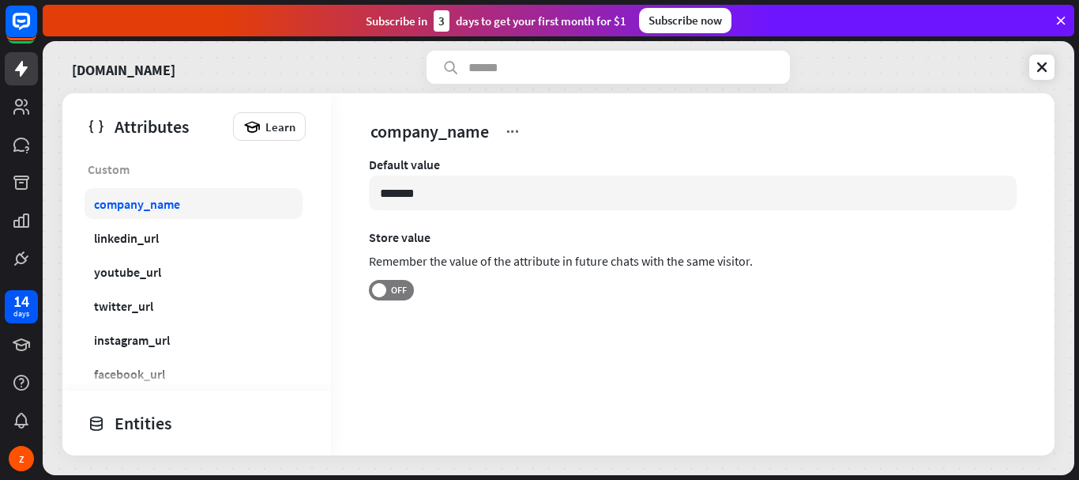
click at [149, 210] on div "company_name" at bounding box center [137, 204] width 86 height 16
click at [446, 197] on input "*******" at bounding box center [693, 192] width 648 height 35
drag, startPoint x: 446, startPoint y: 196, endPoint x: 356, endPoint y: 200, distance: 91.0
click at [356, 200] on div "Default value ******* Store value Remember the value of the attribute in future…" at bounding box center [693, 261] width 724 height 211
type input "*******"
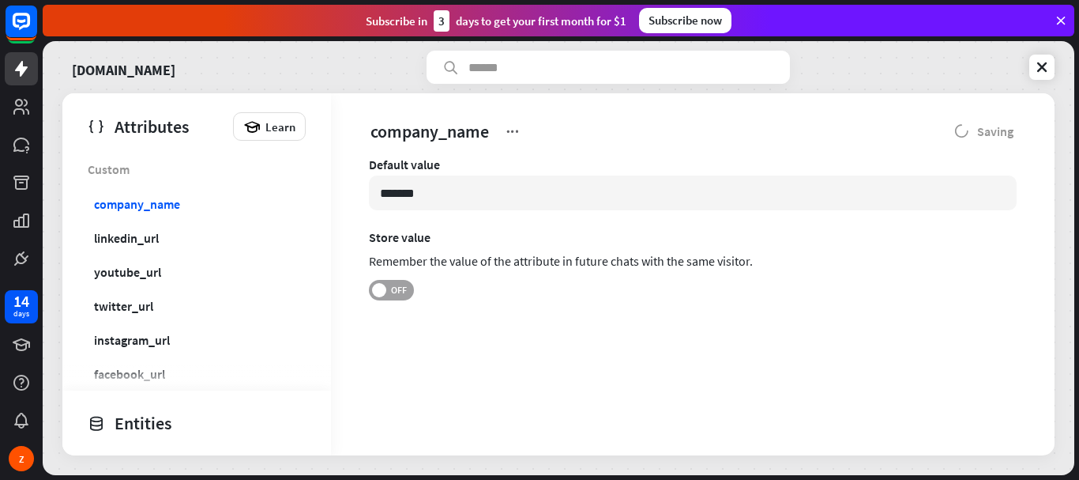
click at [406, 294] on span "OFF" at bounding box center [398, 290] width 24 height 13
click at [1050, 69] on link at bounding box center [1042, 67] width 25 height 25
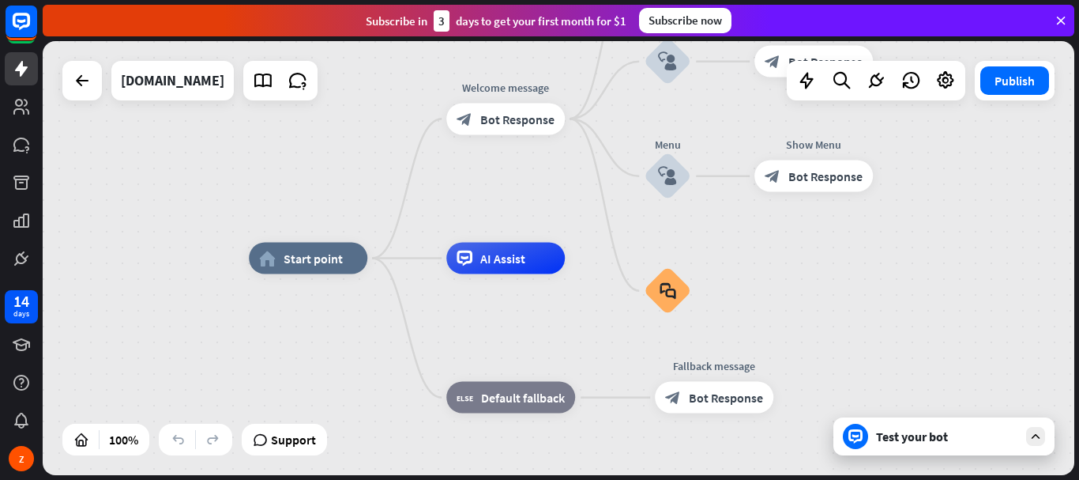
click at [1002, 446] on div "Test your bot" at bounding box center [944, 436] width 221 height 38
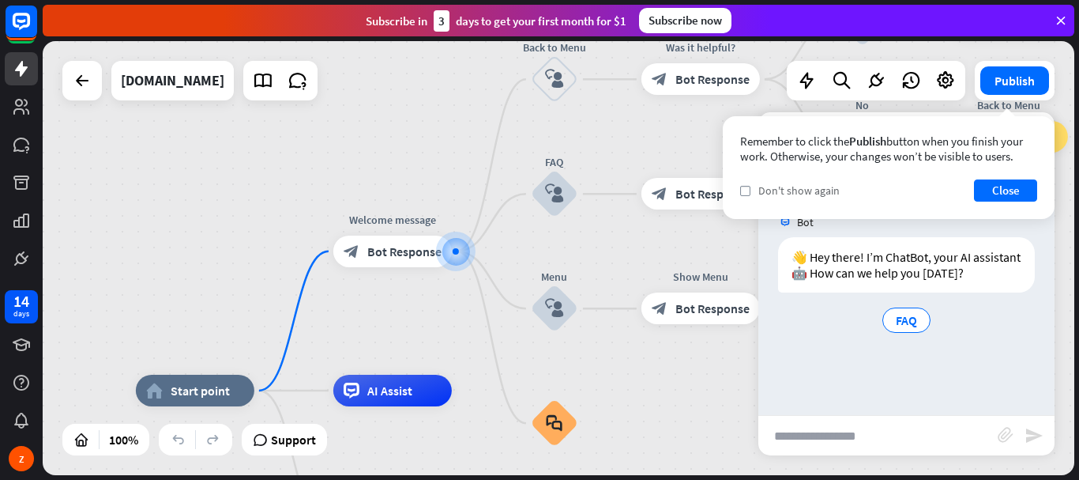
click at [754, 190] on div "check Don't show again" at bounding box center [790, 190] width 100 height 14
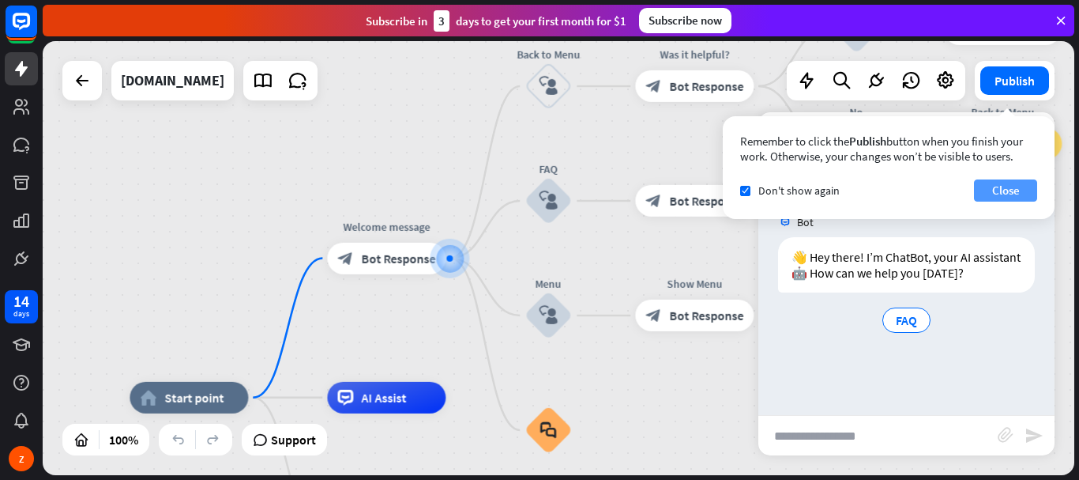
click at [1016, 183] on button "Close" at bounding box center [1005, 190] width 63 height 22
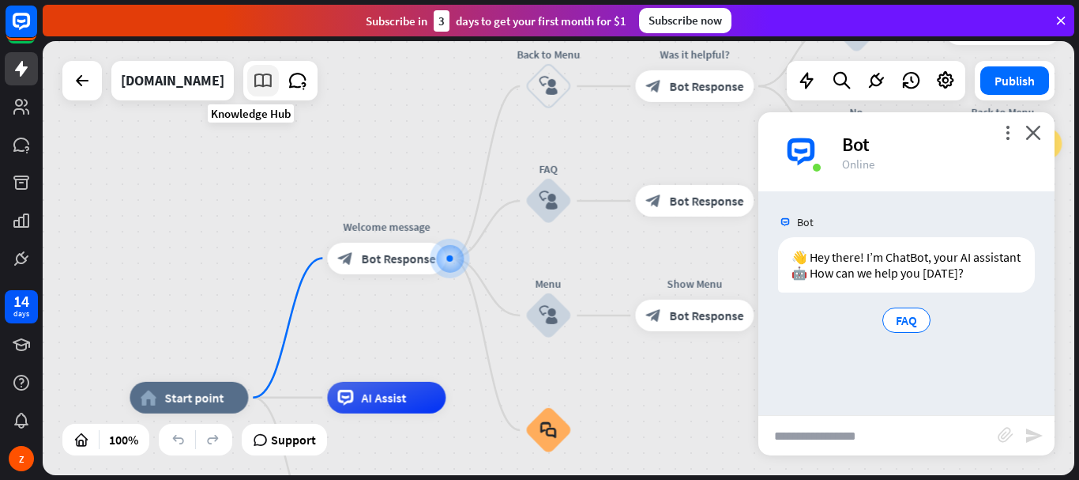
click at [255, 83] on icon at bounding box center [263, 80] width 21 height 21
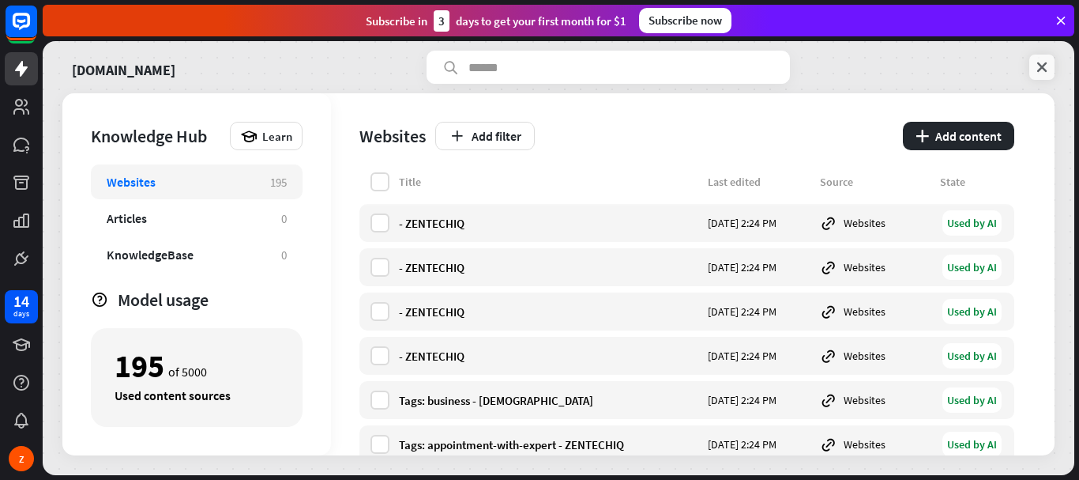
click at [1041, 71] on icon at bounding box center [1042, 67] width 16 height 16
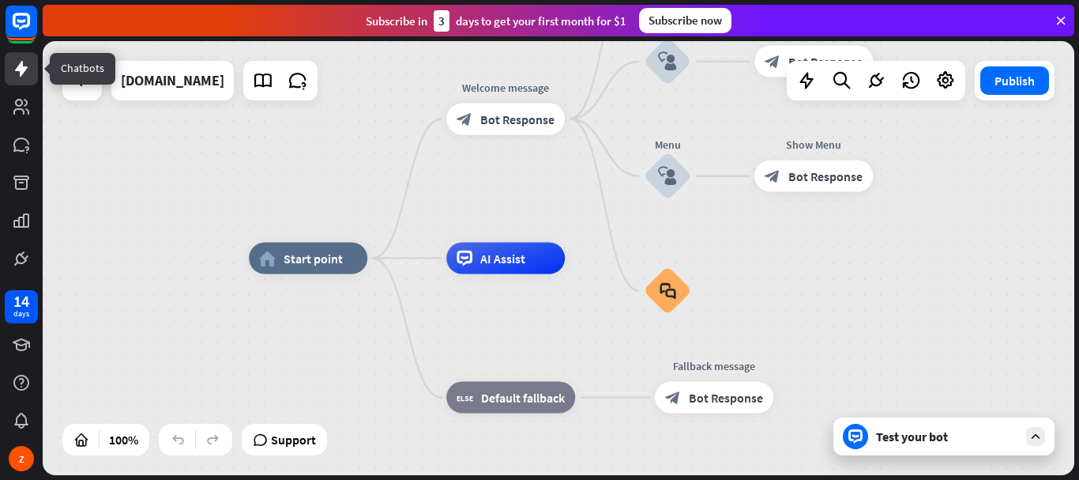
click at [24, 74] on icon at bounding box center [21, 68] width 19 height 19
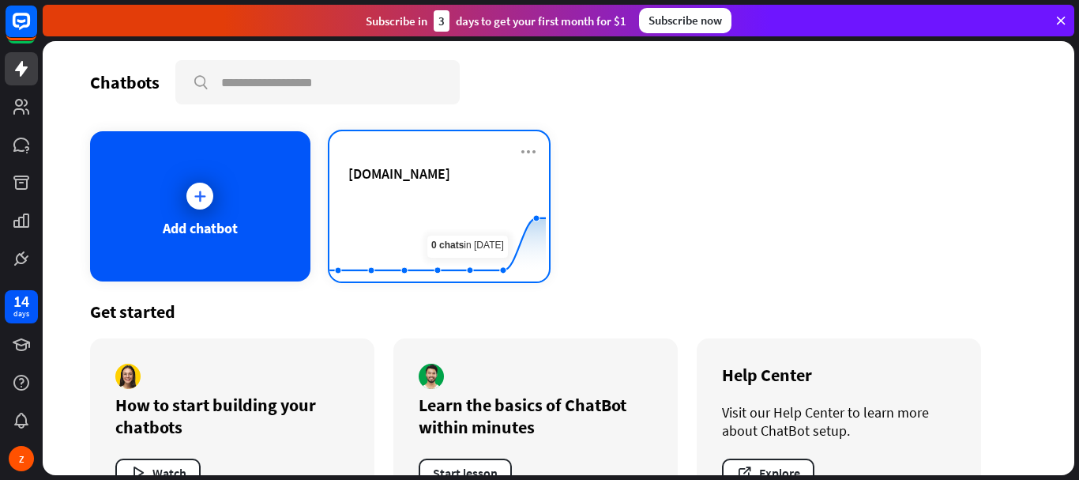
click at [417, 189] on div "[DOMAIN_NAME]" at bounding box center [439, 191] width 183 height 55
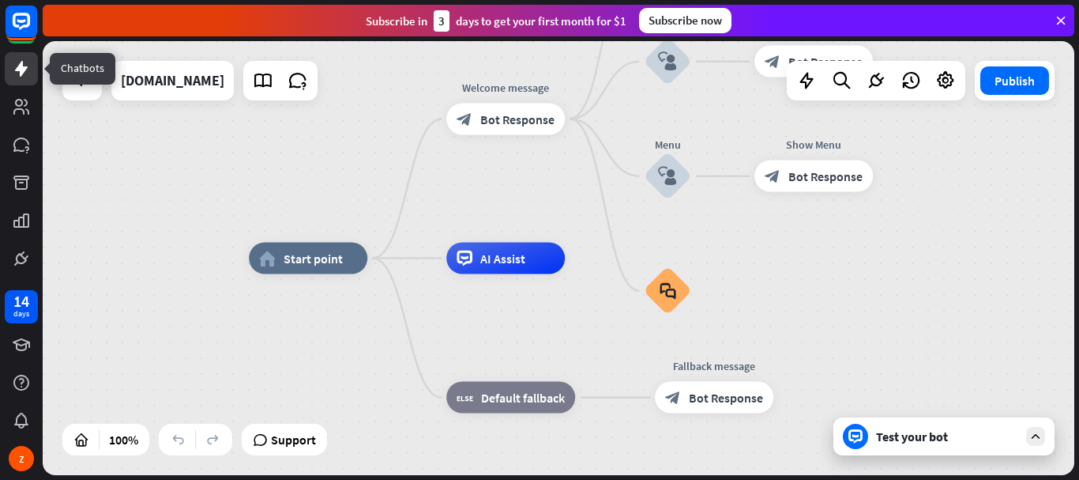
click at [22, 65] on icon at bounding box center [21, 69] width 13 height 16
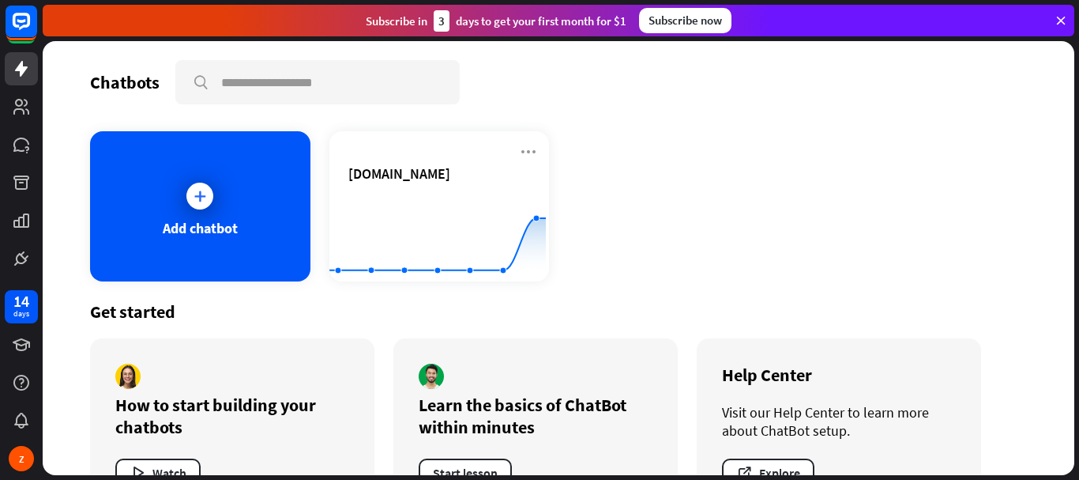
click at [686, 14] on div "Subscribe now" at bounding box center [685, 20] width 92 height 25
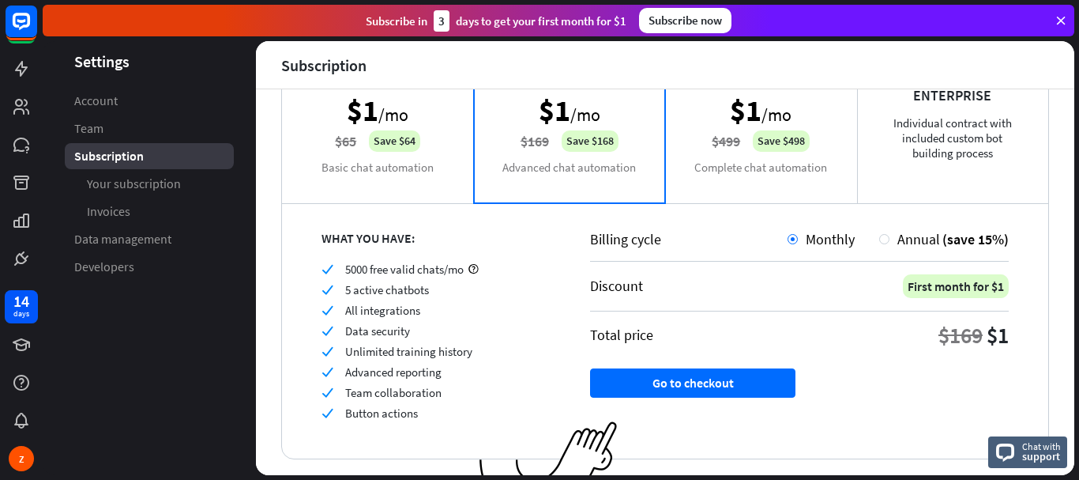
scroll to position [158, 0]
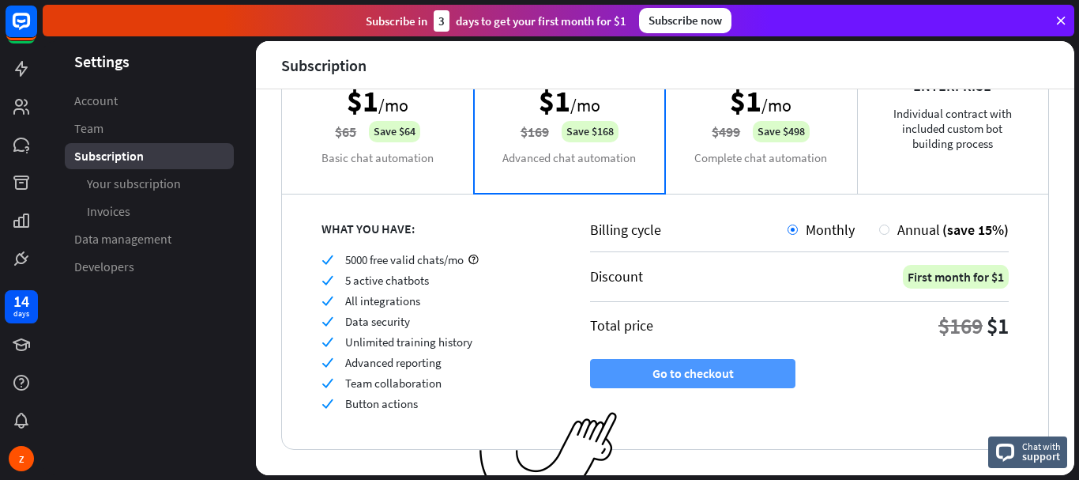
click at [721, 371] on button "Go to checkout" at bounding box center [692, 373] width 205 height 29
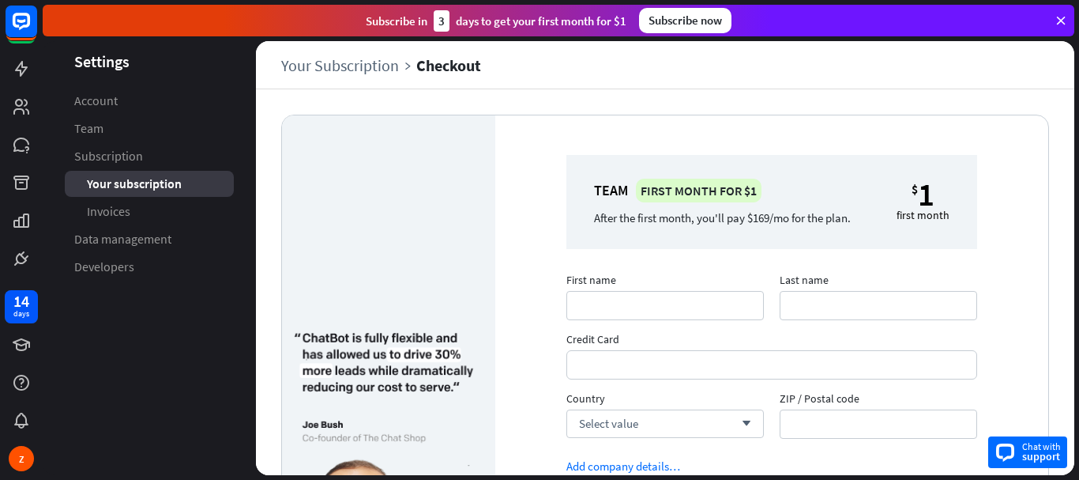
click at [1036, 456] on span "support" at bounding box center [1041, 456] width 39 height 14
